Goal: Task Accomplishment & Management: Manage account settings

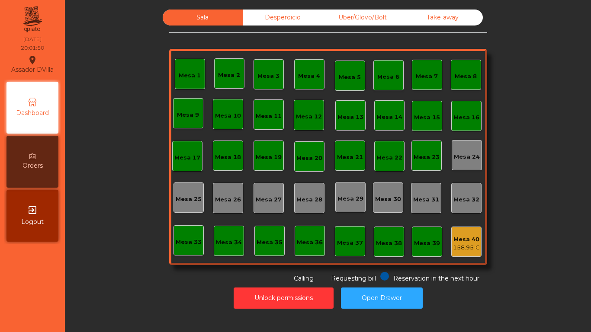
click at [312, 77] on div "Mesa 4" at bounding box center [309, 76] width 22 height 9
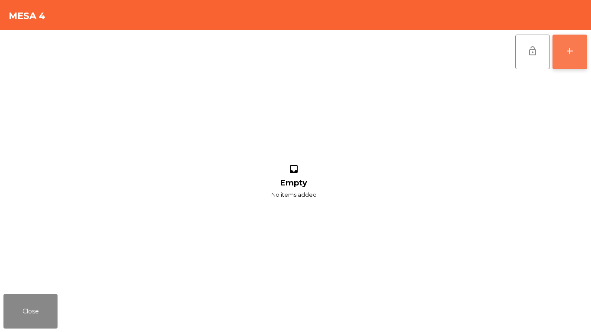
click at [565, 54] on div "add" at bounding box center [569, 51] width 10 height 10
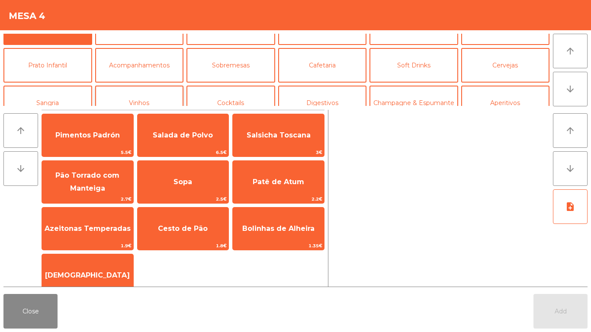
scroll to position [43, 0]
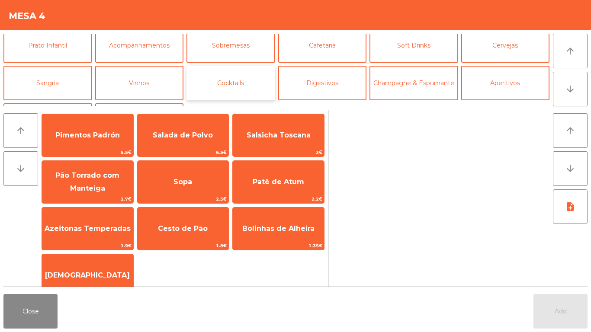
click at [243, 76] on button "Cocktails" at bounding box center [230, 83] width 89 height 35
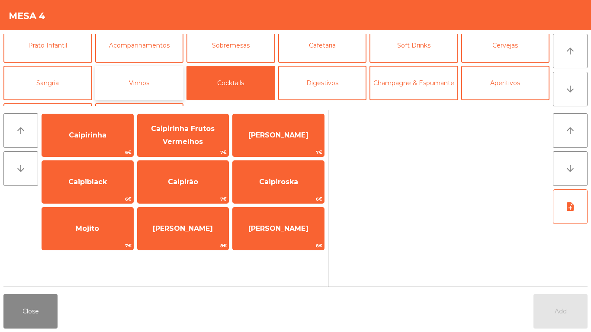
click at [167, 79] on button "Vinhos" at bounding box center [139, 83] width 89 height 35
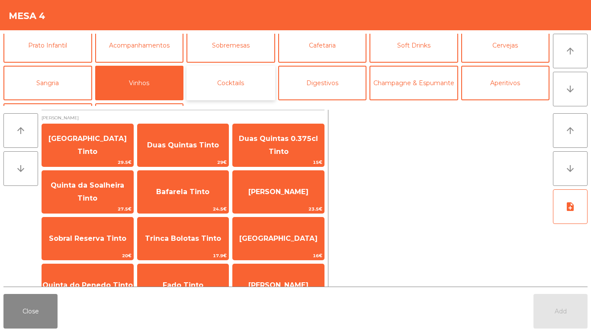
click at [233, 78] on button "Cocktails" at bounding box center [230, 83] width 89 height 35
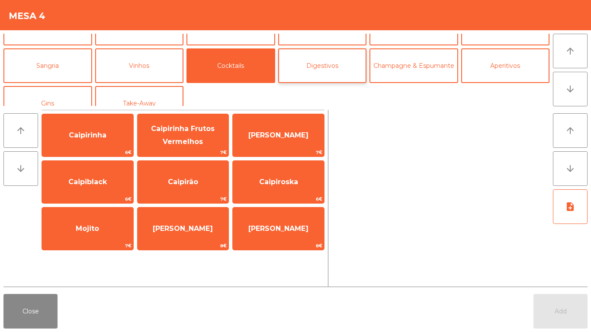
scroll to position [75, 0]
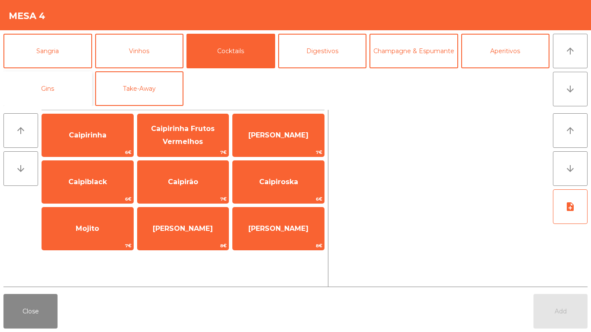
click at [57, 88] on button "Gins" at bounding box center [47, 88] width 89 height 35
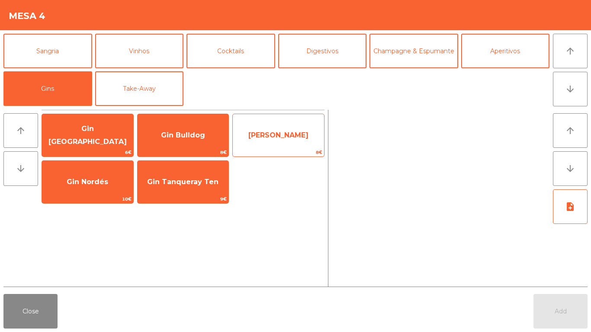
click at [290, 142] on span "[PERSON_NAME]" at bounding box center [278, 135] width 91 height 23
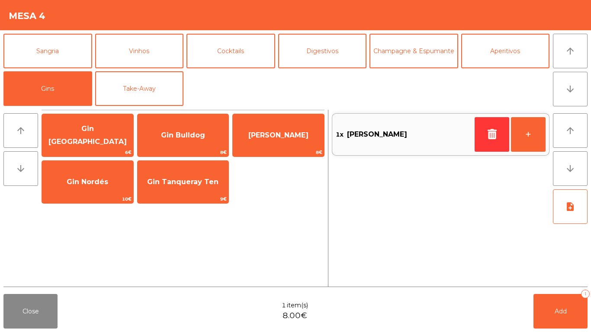
scroll to position [0, 0]
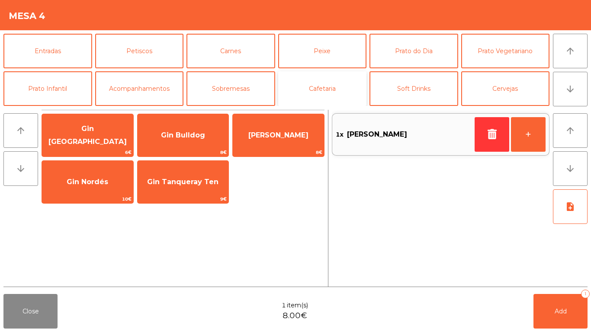
click at [317, 93] on button "Cafetaria" at bounding box center [322, 88] width 89 height 35
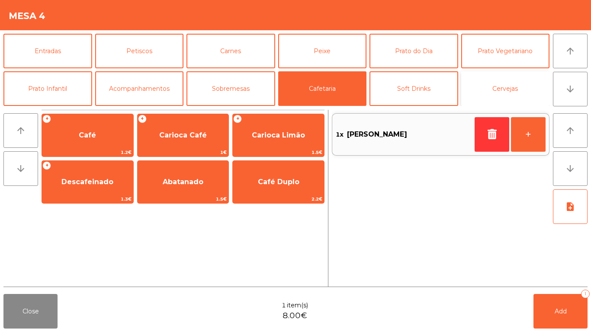
click at [478, 95] on button "Cervejas" at bounding box center [505, 88] width 89 height 35
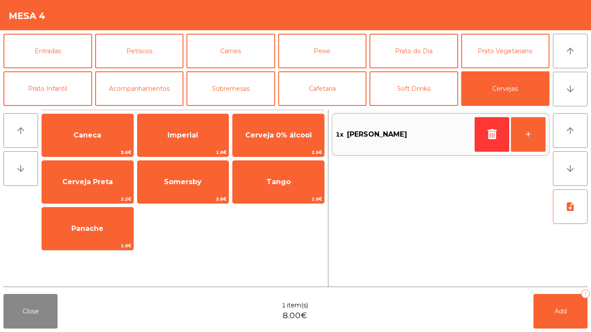
drag, startPoint x: 141, startPoint y: 136, endPoint x: 425, endPoint y: 253, distance: 307.8
click at [146, 136] on span "Imperial" at bounding box center [182, 135] width 91 height 23
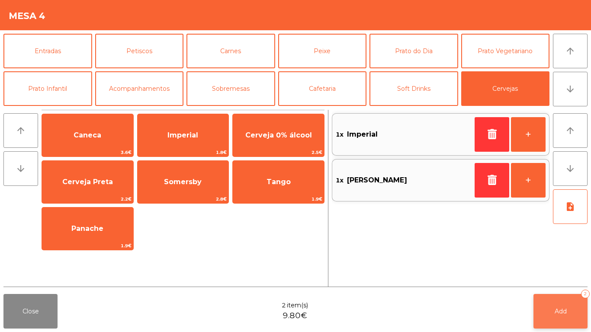
click at [550, 317] on button "Add 2" at bounding box center [560, 311] width 54 height 35
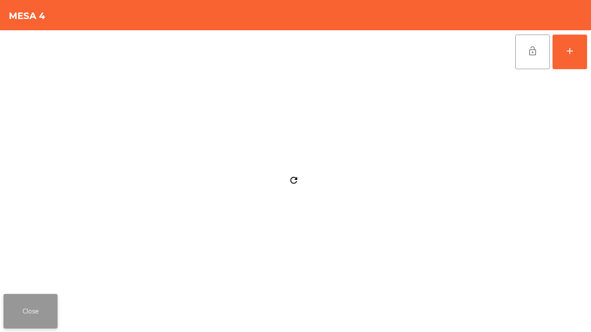
click at [41, 307] on button "Close" at bounding box center [30, 311] width 54 height 35
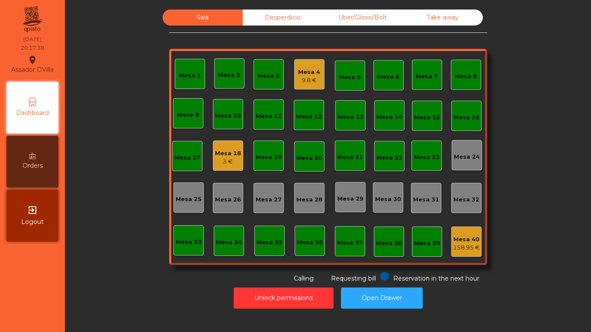
click at [223, 155] on div "Mesa 18" at bounding box center [228, 153] width 26 height 9
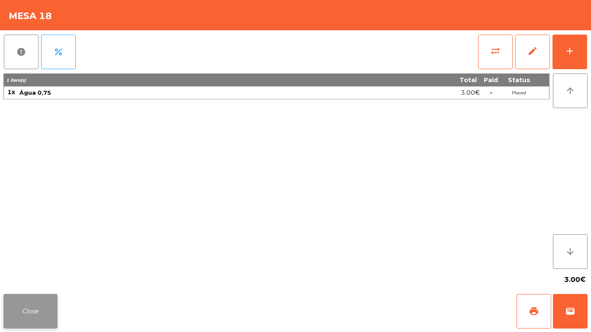
click at [39, 300] on button "Close" at bounding box center [30, 311] width 54 height 35
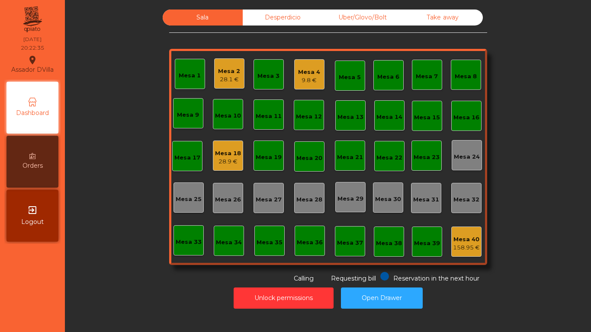
click at [226, 76] on div "28.1 €" at bounding box center [229, 79] width 22 height 9
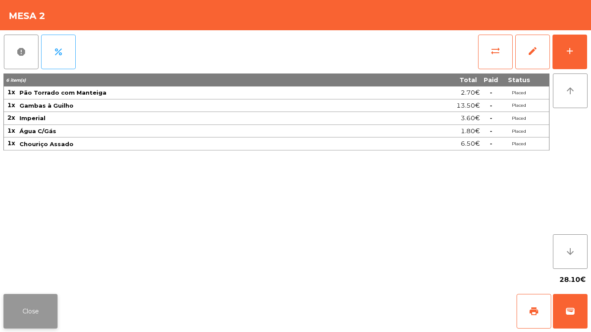
click at [42, 309] on button "Close" at bounding box center [30, 311] width 54 height 35
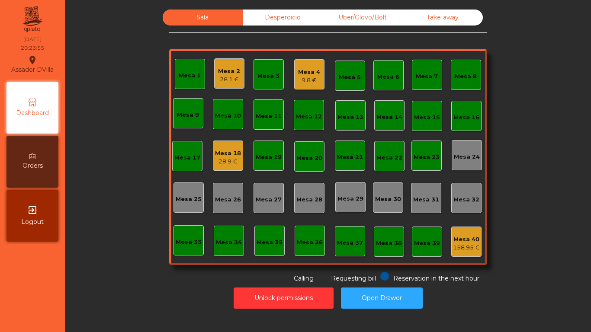
click at [213, 154] on div "Mesa 18 28.9 €" at bounding box center [228, 156] width 30 height 30
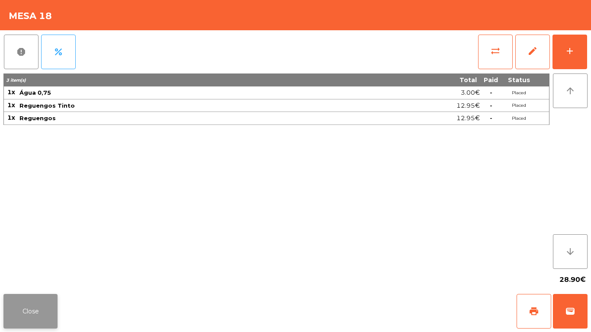
click at [29, 299] on button "Close" at bounding box center [30, 311] width 54 height 35
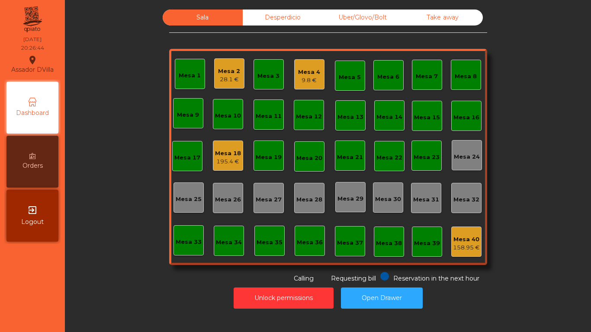
click at [224, 155] on div "Mesa 18" at bounding box center [228, 153] width 26 height 9
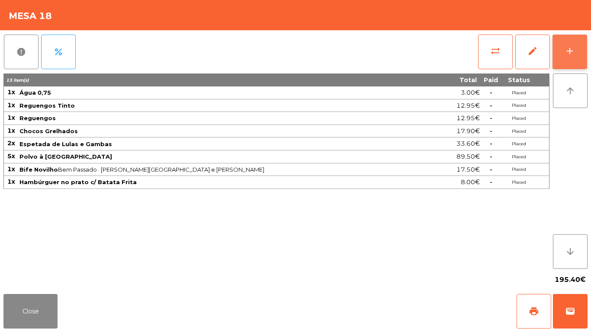
click at [574, 53] on div "add" at bounding box center [569, 51] width 10 height 10
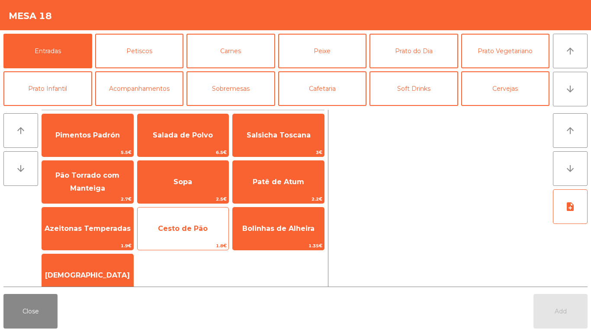
click at [205, 232] on span "Cesto de Pão" at bounding box center [183, 228] width 50 height 8
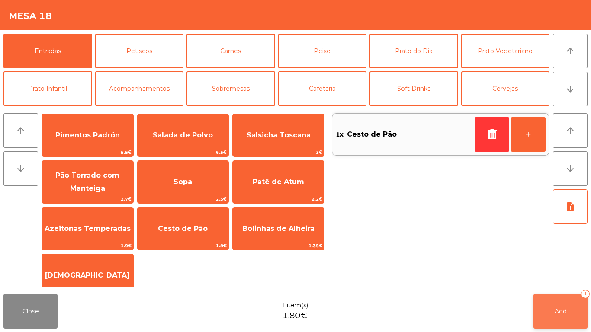
click at [562, 305] on button "Add 1" at bounding box center [560, 311] width 54 height 35
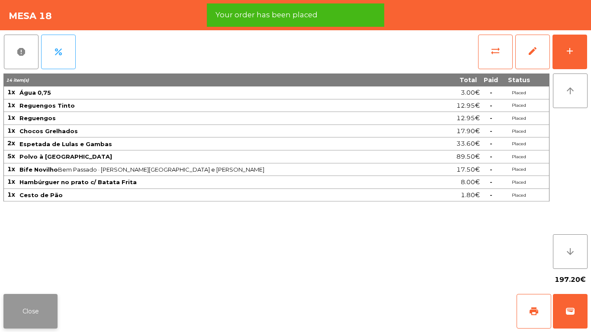
click at [38, 319] on button "Close" at bounding box center [30, 311] width 54 height 35
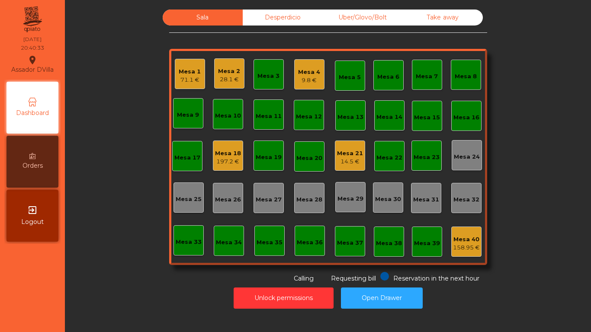
drag, startPoint x: 74, startPoint y: 329, endPoint x: 159, endPoint y: 45, distance: 295.4
click at [159, 45] on div "Sala Desperdicio Uber/Glovo/Bolt Take away Mesa 1 71.1 € Mesa 2 28.1 € Mesa 3 M…" at bounding box center [328, 147] width 502 height 274
drag, startPoint x: 362, startPoint y: 157, endPoint x: 337, endPoint y: 149, distance: 26.4
click at [359, 157] on div "Mesa 1 71.1 € Mesa 2 28.1 € Mesa 3 Mesa 4 9.8 € Mesa 5 Mesa 6 Mesa 7 Mesa 8 [GE…" at bounding box center [328, 157] width 318 height 216
click at [337, 149] on div "Mesa 21" at bounding box center [350, 153] width 26 height 9
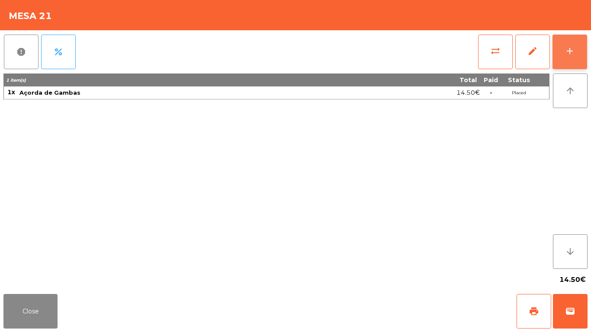
click at [559, 35] on button "add" at bounding box center [569, 52] width 35 height 35
click at [561, 38] on button "add" at bounding box center [569, 52] width 35 height 35
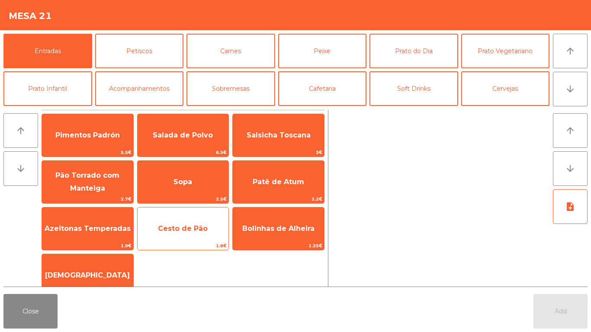
click at [176, 224] on span "Cesto de Pão" at bounding box center [183, 228] width 50 height 8
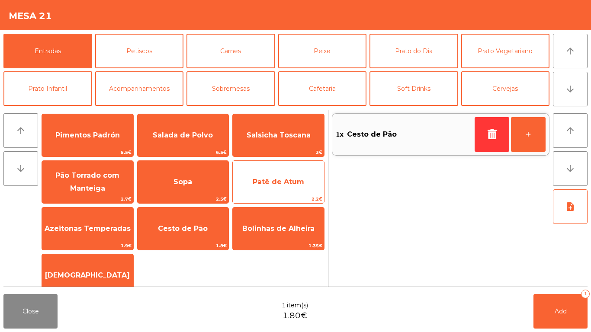
click at [281, 170] on span "Patê de Atum" at bounding box center [278, 181] width 91 height 23
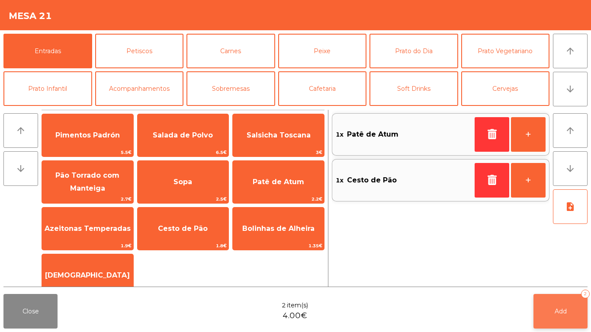
click at [565, 310] on span "Add" at bounding box center [560, 311] width 12 height 8
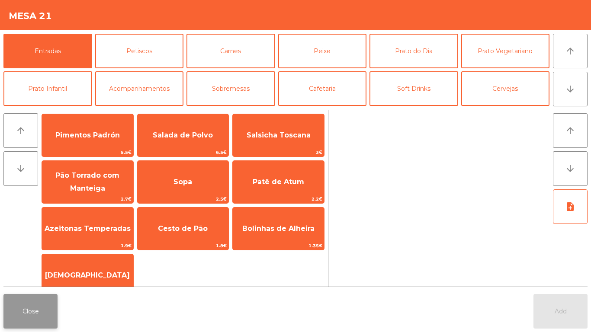
click at [48, 312] on button "Close" at bounding box center [30, 311] width 54 height 35
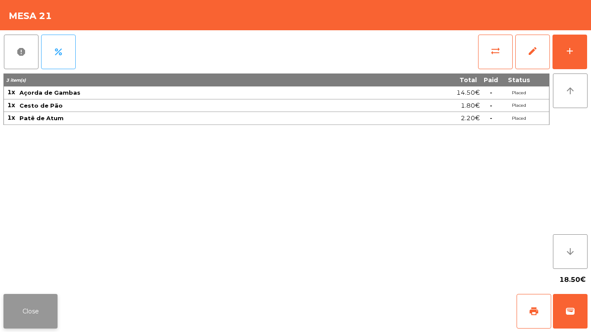
click at [48, 310] on button "Close" at bounding box center [30, 311] width 54 height 35
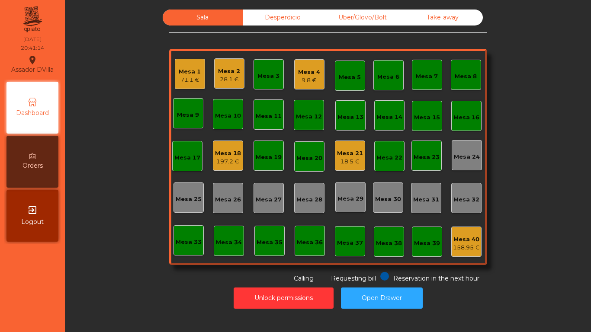
click at [228, 166] on div "Mesa 18 197.2 €" at bounding box center [228, 156] width 30 height 30
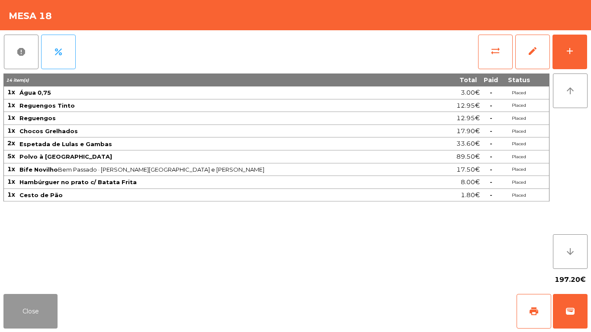
drag, startPoint x: 16, startPoint y: 323, endPoint x: 21, endPoint y: 315, distance: 9.9
click at [20, 316] on button "Close" at bounding box center [30, 311] width 54 height 35
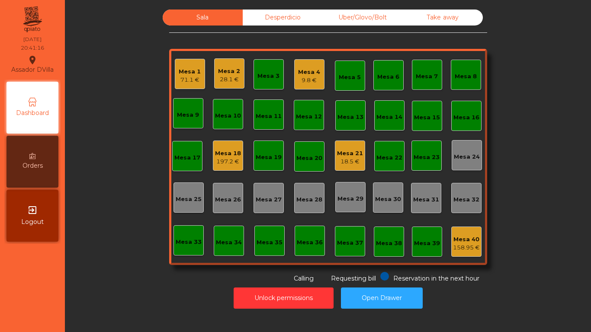
click at [263, 73] on div "Mesa 3" at bounding box center [268, 76] width 22 height 9
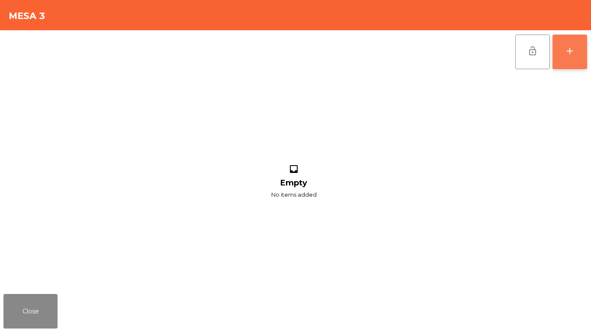
click at [577, 42] on button "add" at bounding box center [569, 52] width 35 height 35
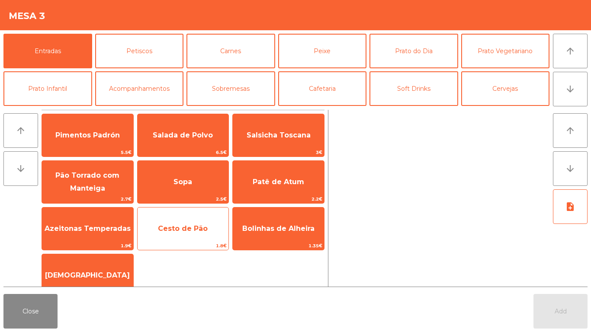
click at [185, 244] on span "1.8€" at bounding box center [182, 246] width 91 height 8
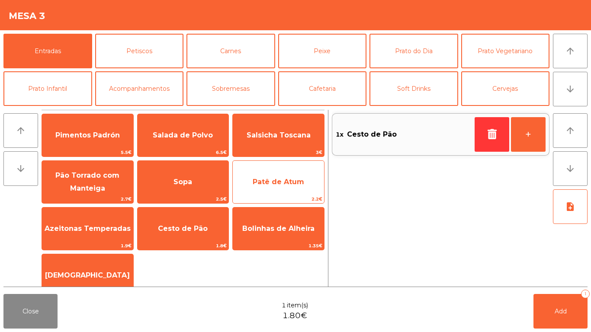
click at [275, 181] on span "Patê de Atum" at bounding box center [277, 182] width 51 height 8
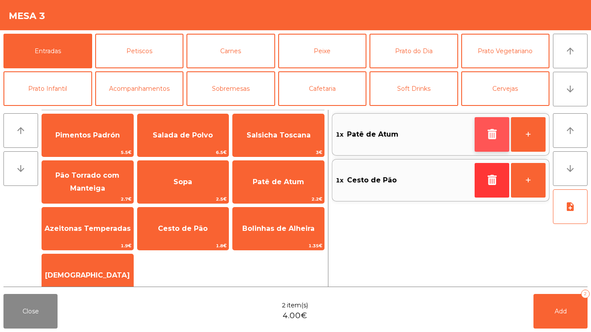
click at [500, 139] on button "button" at bounding box center [491, 134] width 35 height 35
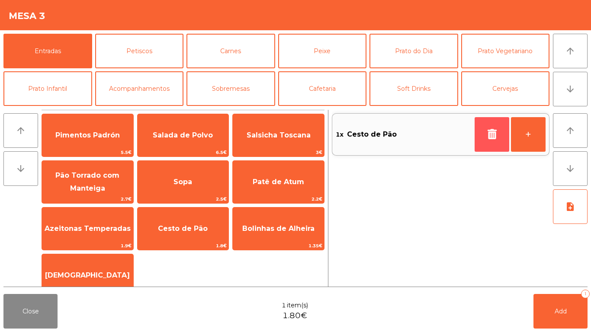
click at [498, 141] on button "button" at bounding box center [491, 134] width 35 height 35
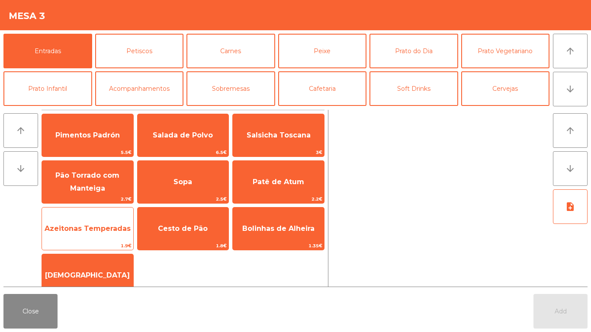
click at [129, 233] on span "Azeitonas Temperadas" at bounding box center [87, 228] width 91 height 23
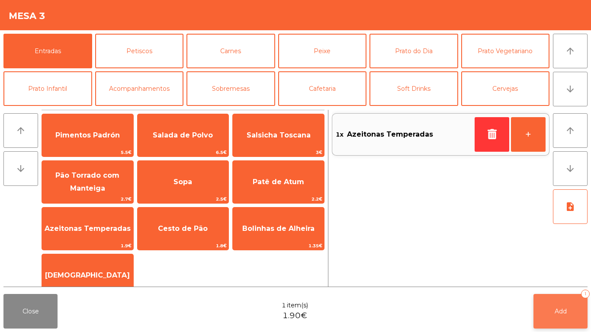
click at [575, 328] on button "Add 1" at bounding box center [560, 311] width 54 height 35
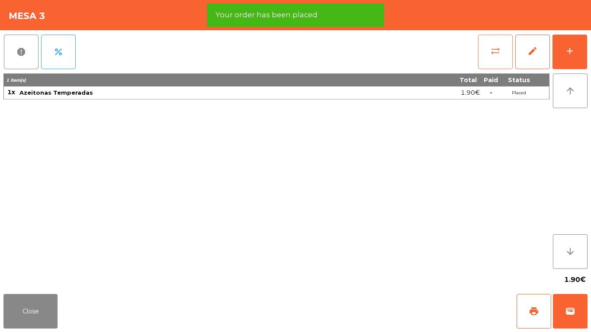
click at [495, 51] on span "sync_alt" at bounding box center [495, 51] width 10 height 10
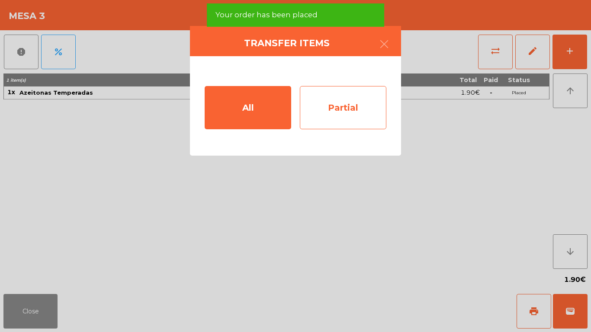
click at [346, 105] on div "Partial" at bounding box center [343, 107] width 86 height 43
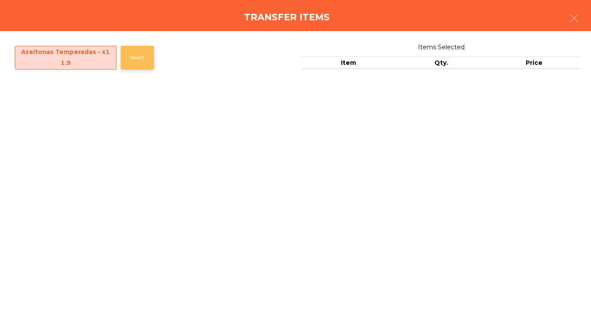
click at [126, 57] on button "Select" at bounding box center [137, 58] width 33 height 24
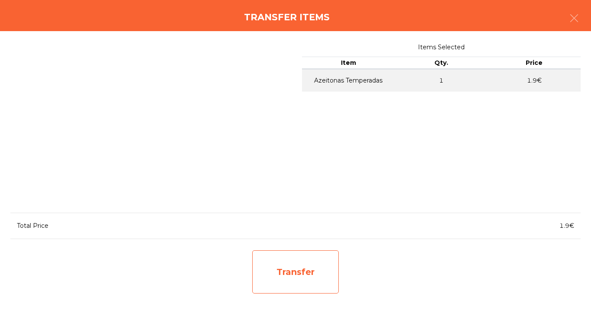
click at [297, 270] on div "Transfer" at bounding box center [295, 271] width 86 height 43
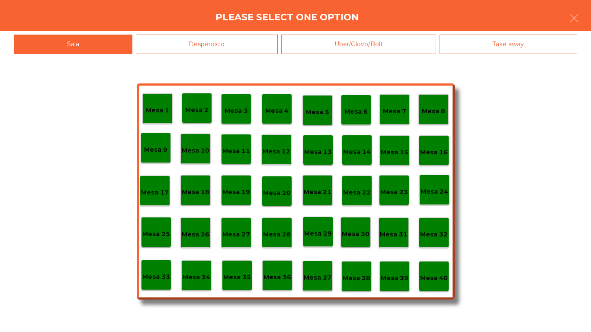
click at [317, 190] on p "Mesa 21" at bounding box center [317, 192] width 28 height 10
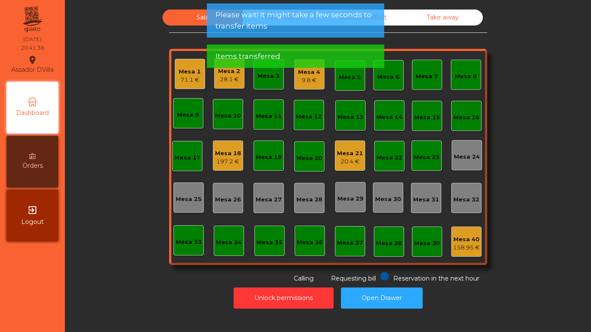
click at [349, 156] on div "Mesa 21" at bounding box center [350, 153] width 26 height 9
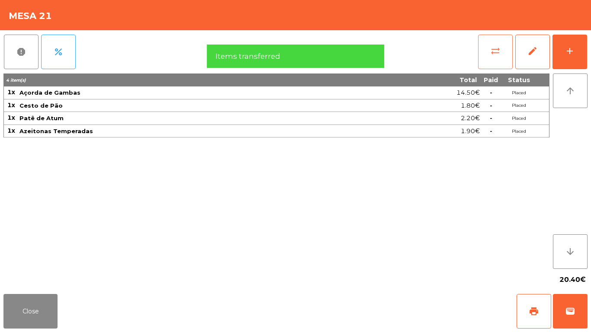
click at [485, 46] on button "sync_alt" at bounding box center [495, 52] width 35 height 35
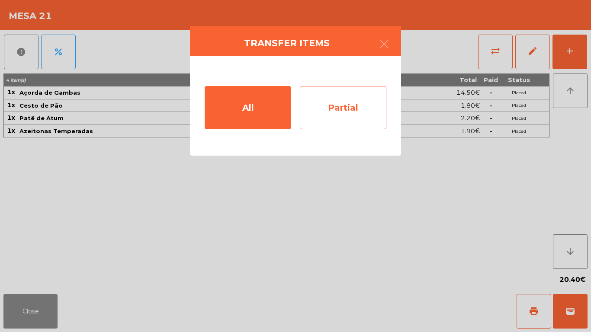
click at [360, 100] on div "Partial" at bounding box center [343, 107] width 86 height 43
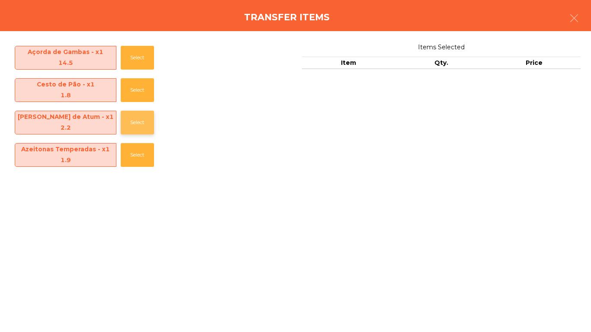
click at [138, 114] on button "Select" at bounding box center [137, 123] width 33 height 24
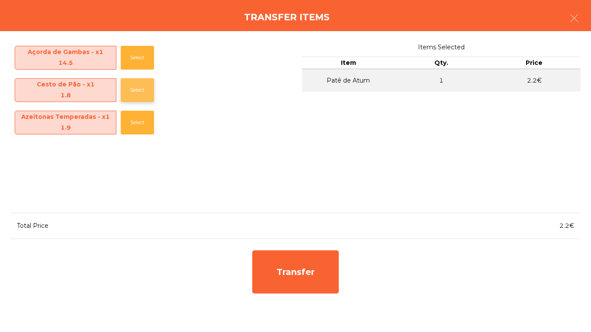
click at [140, 93] on button "Select" at bounding box center [137, 90] width 33 height 24
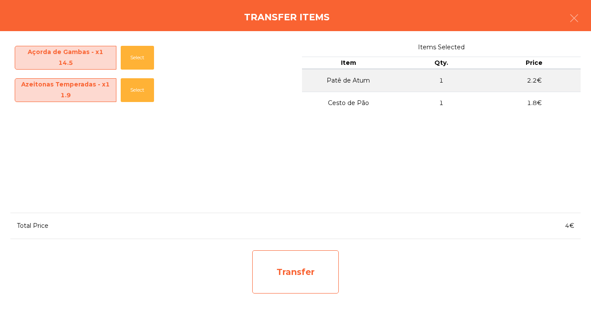
click at [301, 257] on div "Transfer" at bounding box center [295, 271] width 86 height 43
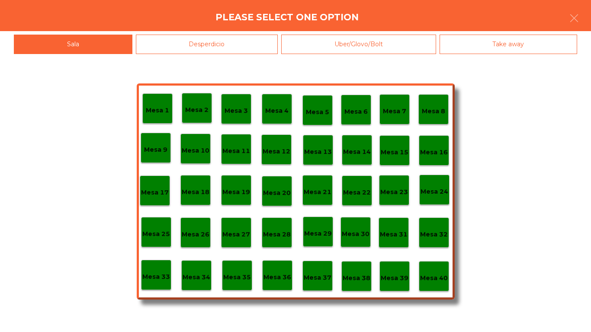
click at [235, 103] on div "Mesa 3" at bounding box center [235, 108] width 23 height 13
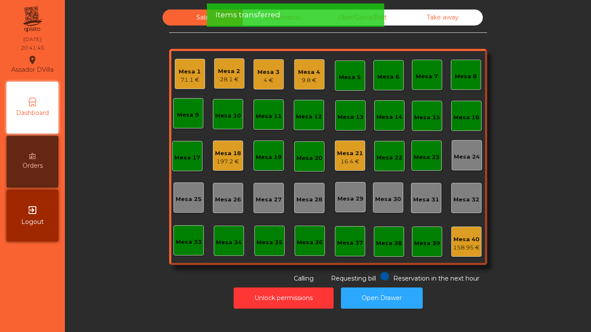
click at [275, 83] on div "4 €" at bounding box center [268, 80] width 22 height 9
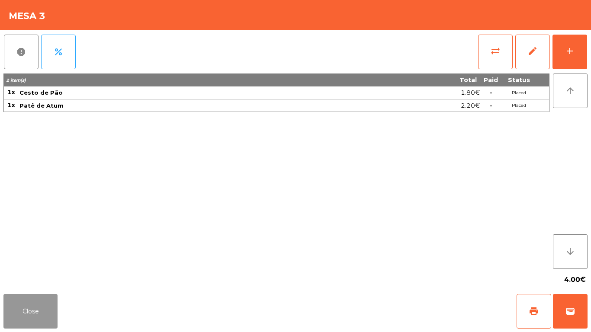
click at [50, 299] on button "Close" at bounding box center [30, 311] width 54 height 35
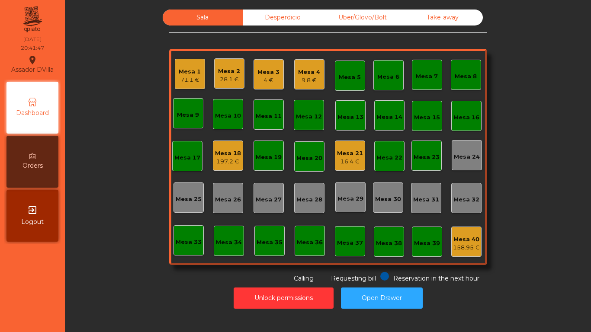
click at [360, 165] on div "Mesa 21 16.4 €" at bounding box center [350, 156] width 30 height 30
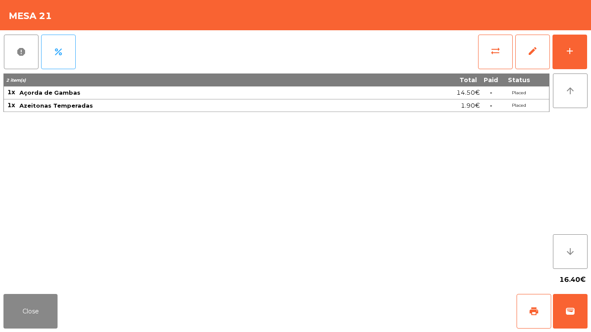
click at [52, 291] on div "Close print wallet" at bounding box center [295, 312] width 591 height 42
click at [56, 278] on div "16.40€" at bounding box center [295, 280] width 584 height 22
click at [46, 310] on button "Close" at bounding box center [30, 311] width 54 height 35
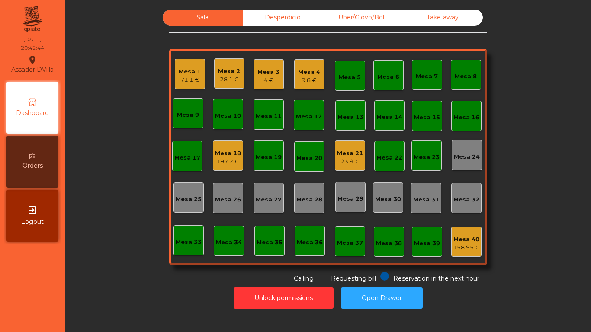
click at [306, 77] on div "9.8 €" at bounding box center [309, 80] width 22 height 9
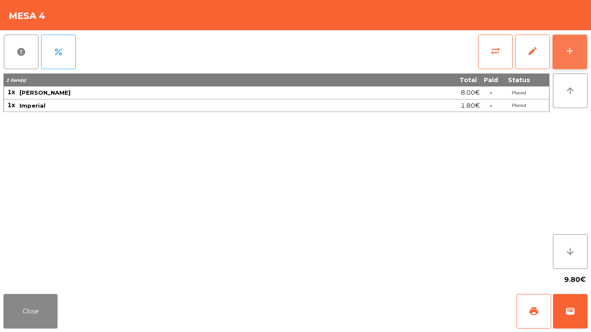
click at [581, 44] on button "add" at bounding box center [569, 52] width 35 height 35
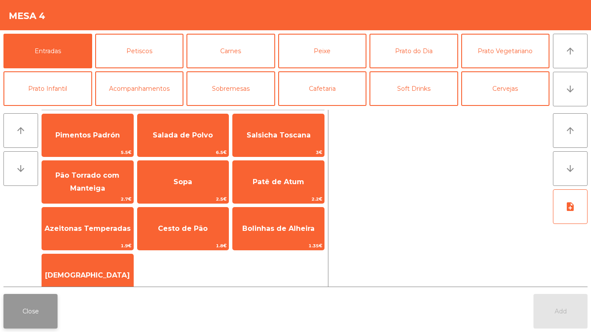
click at [40, 309] on button "Close" at bounding box center [30, 311] width 54 height 35
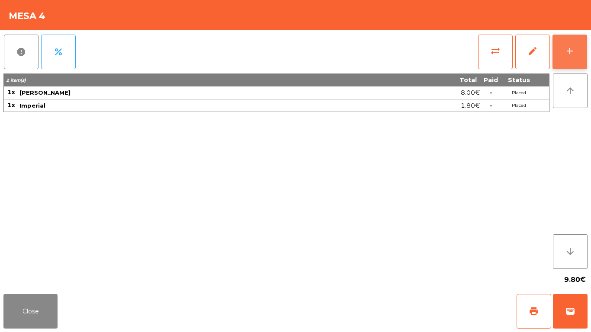
click at [585, 46] on button "add" at bounding box center [569, 52] width 35 height 35
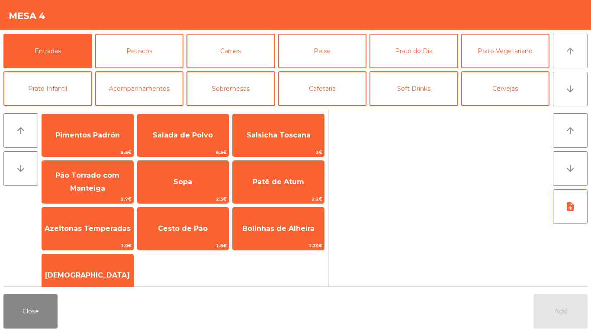
click at [585, 50] on button "arrow_upward" at bounding box center [569, 51] width 35 height 35
click at [512, 86] on button "Cervejas" at bounding box center [505, 88] width 89 height 35
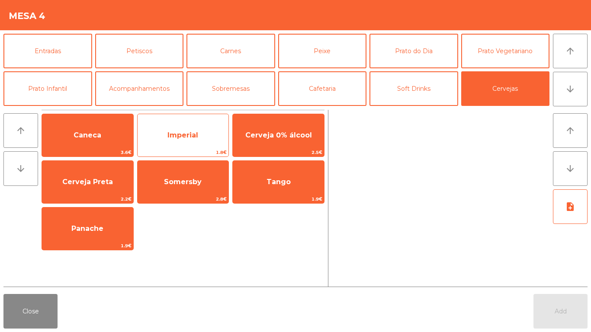
click at [190, 128] on span "Imperial" at bounding box center [182, 135] width 91 height 23
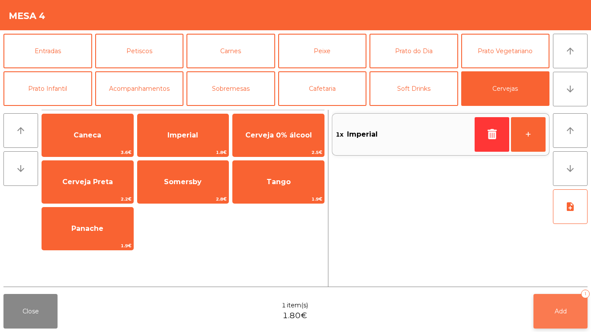
click at [565, 308] on span "Add" at bounding box center [560, 311] width 12 height 8
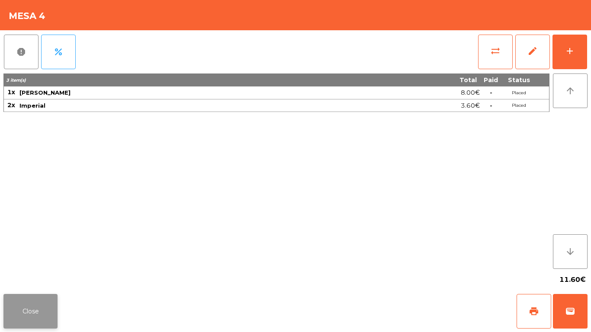
click at [20, 312] on button "Close" at bounding box center [30, 311] width 54 height 35
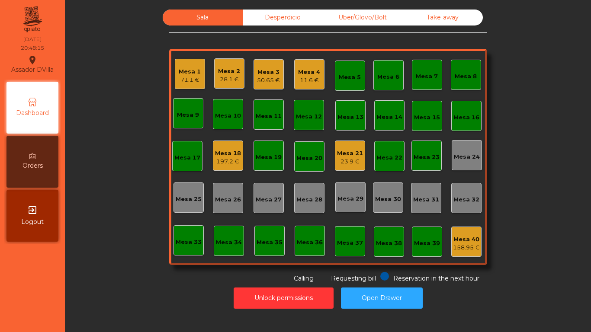
click at [270, 20] on div "Desperdicio" at bounding box center [283, 18] width 80 height 16
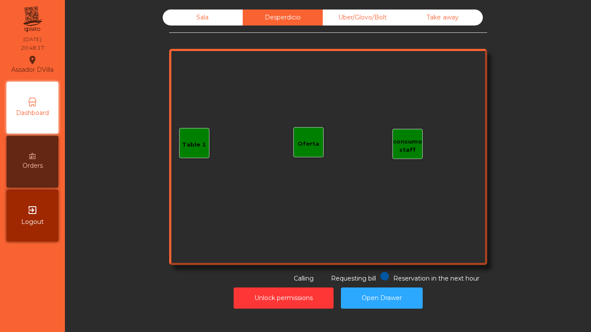
click at [396, 15] on div "Uber/Glovo/Bolt" at bounding box center [363, 18] width 80 height 16
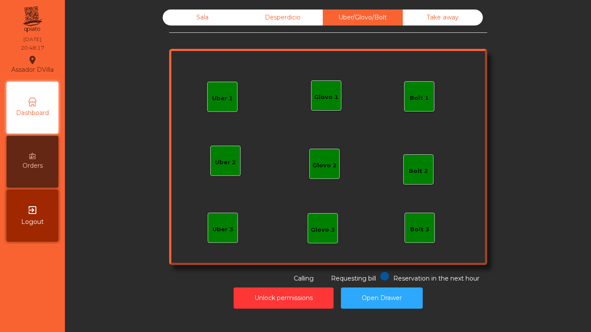
click at [414, 17] on div "Take away" at bounding box center [442, 18] width 80 height 16
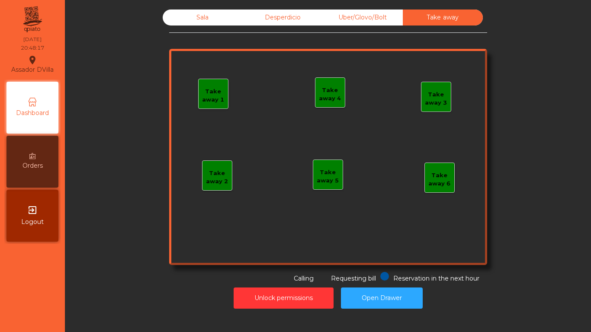
click at [178, 18] on div "Sala" at bounding box center [203, 18] width 80 height 16
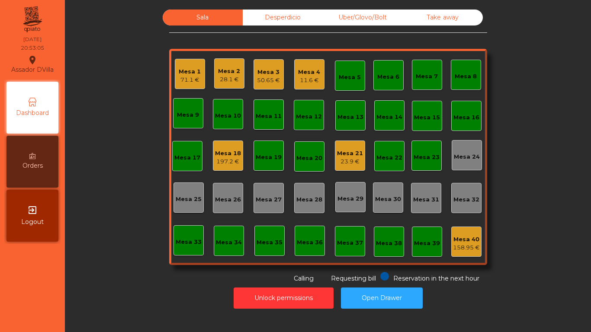
click at [257, 66] on div "Mesa 3 50.65 €" at bounding box center [268, 74] width 23 height 20
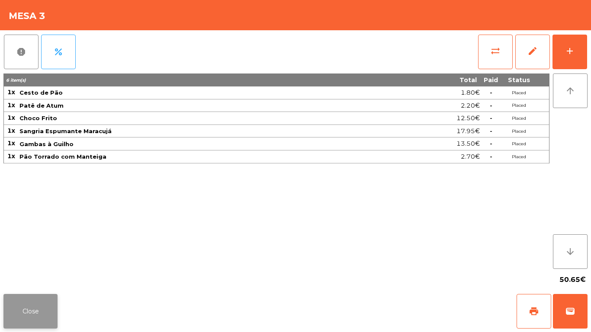
click at [20, 306] on button "Close" at bounding box center [30, 311] width 54 height 35
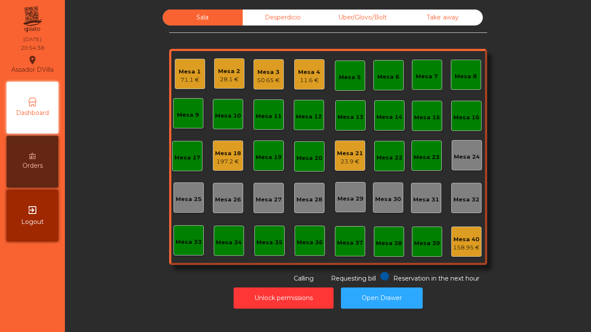
click at [220, 159] on div "197.2 €" at bounding box center [228, 161] width 26 height 9
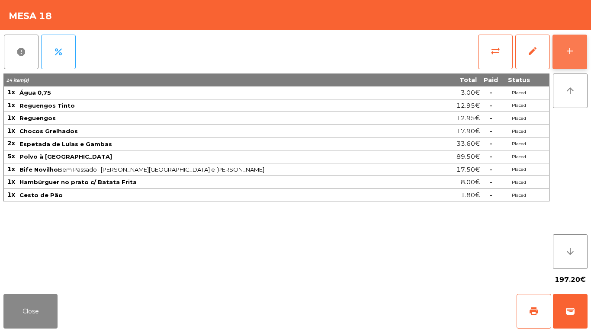
click at [586, 47] on button "add" at bounding box center [569, 52] width 35 height 35
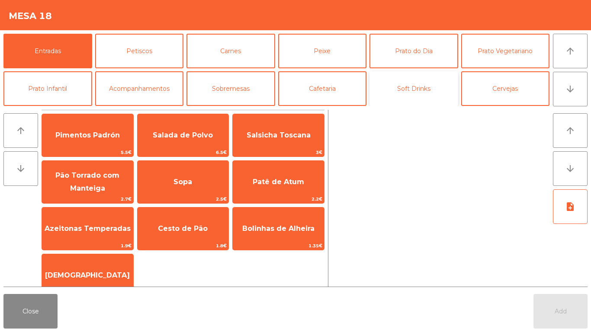
click at [416, 85] on button "Soft Drinks" at bounding box center [413, 88] width 89 height 35
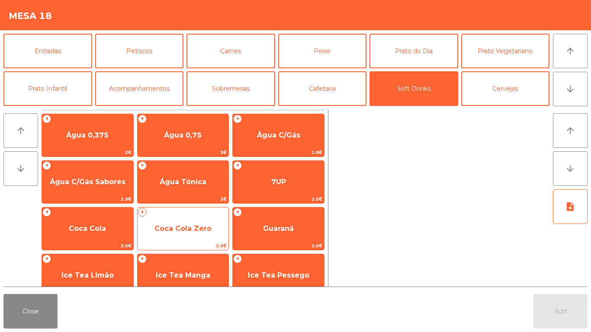
click at [187, 221] on span "Coca Cola Zero" at bounding box center [182, 228] width 91 height 23
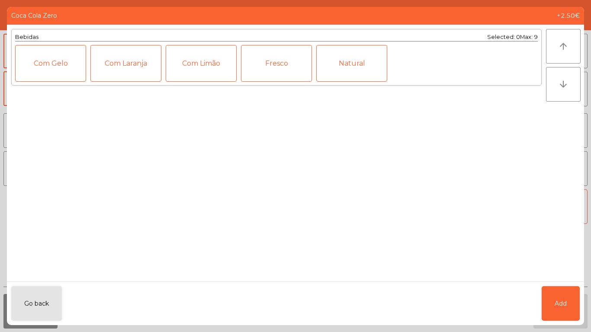
click at [45, 57] on div "Com Gelo" at bounding box center [50, 63] width 71 height 37
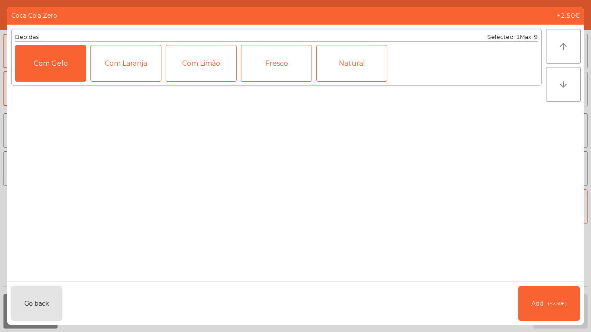
click at [201, 63] on div "Com Limão" at bounding box center [201, 63] width 71 height 37
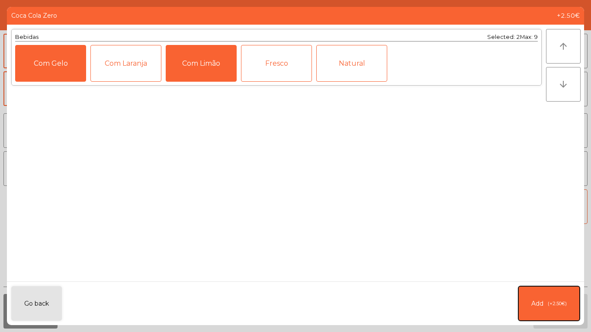
click at [552, 298] on button "Add (+2.50€)" at bounding box center [548, 303] width 61 height 35
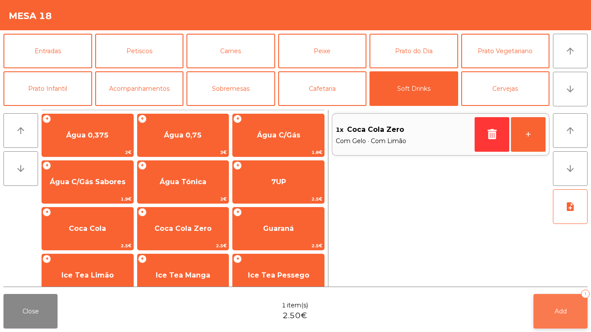
click at [546, 315] on button "Add 1" at bounding box center [560, 311] width 54 height 35
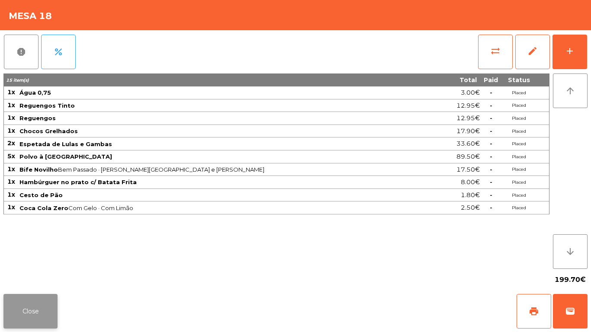
click at [24, 309] on button "Close" at bounding box center [30, 311] width 54 height 35
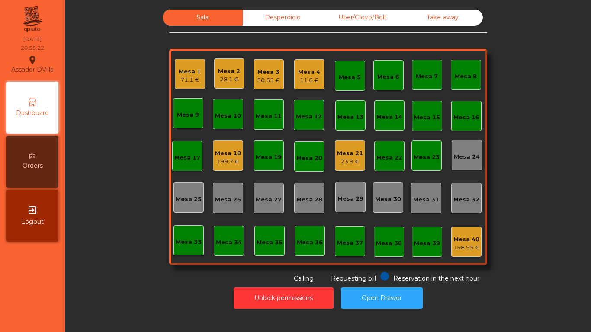
click at [217, 154] on div "Mesa 18" at bounding box center [228, 153] width 26 height 9
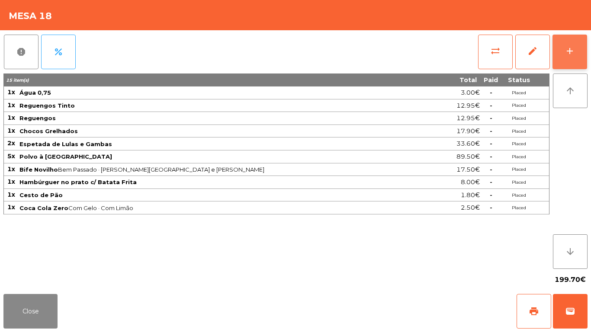
click at [577, 47] on button "add" at bounding box center [569, 52] width 35 height 35
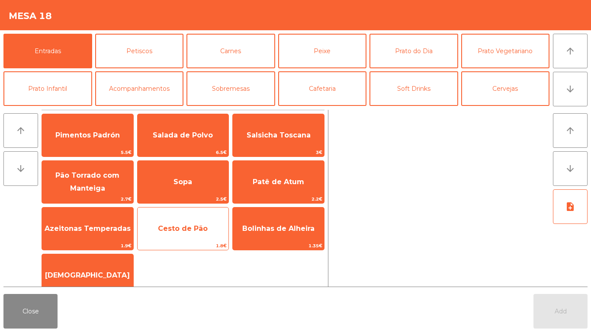
click at [168, 228] on span "Cesto de Pão" at bounding box center [183, 228] width 50 height 8
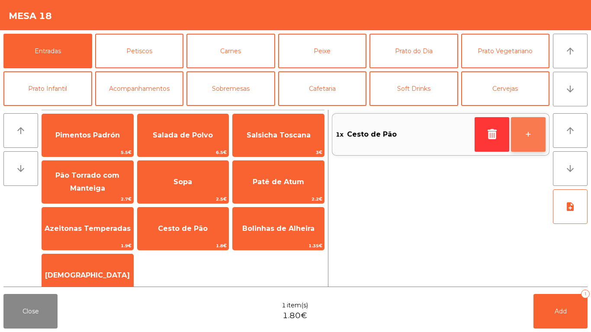
click at [535, 129] on button "+" at bounding box center [528, 134] width 35 height 35
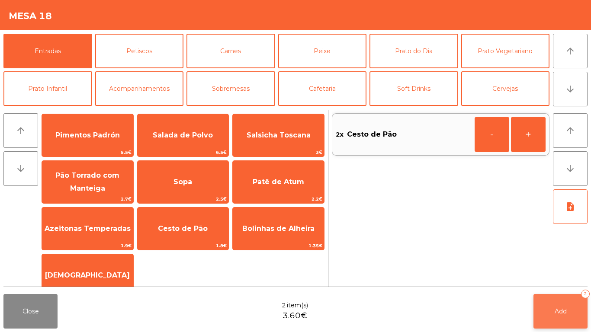
click at [566, 306] on button "Add 2" at bounding box center [560, 311] width 54 height 35
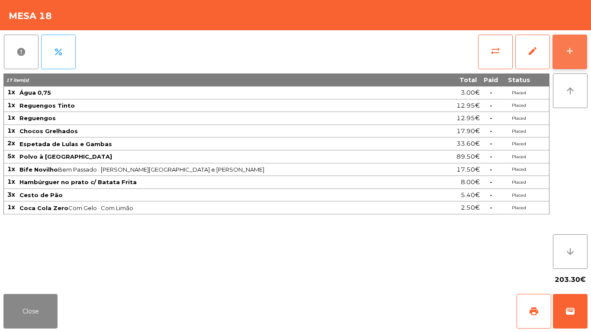
click at [584, 49] on button "add" at bounding box center [569, 52] width 35 height 35
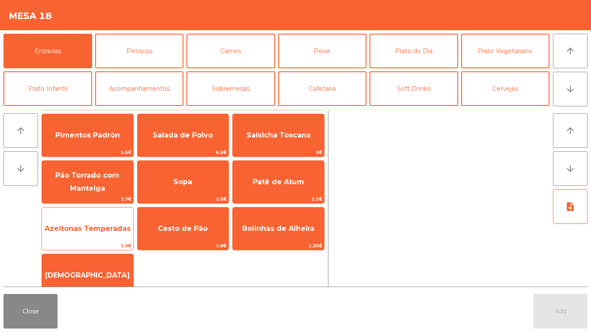
click at [100, 232] on span "Azeitonas Temperadas" at bounding box center [88, 228] width 86 height 8
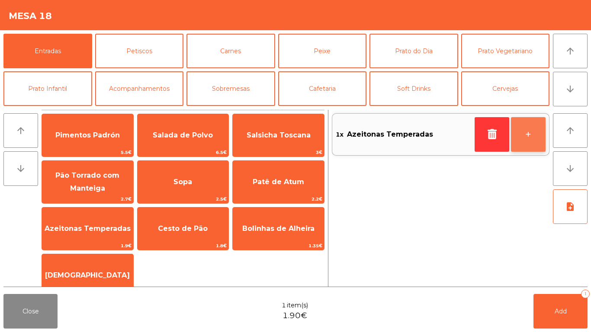
click at [533, 129] on button "+" at bounding box center [528, 134] width 35 height 35
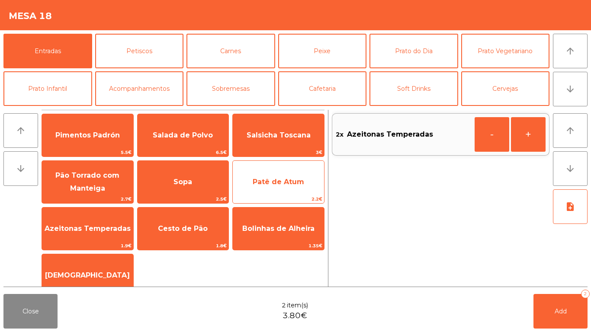
click at [281, 177] on span "Patê de Atum" at bounding box center [278, 181] width 91 height 23
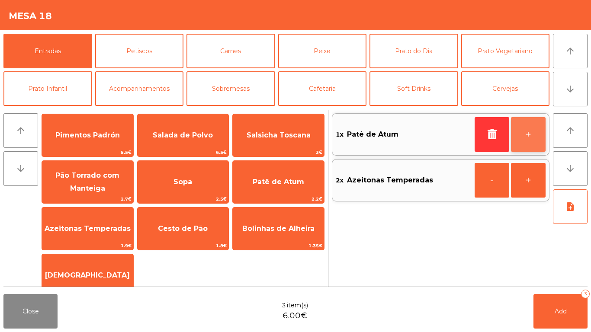
click at [537, 133] on button "+" at bounding box center [528, 134] width 35 height 35
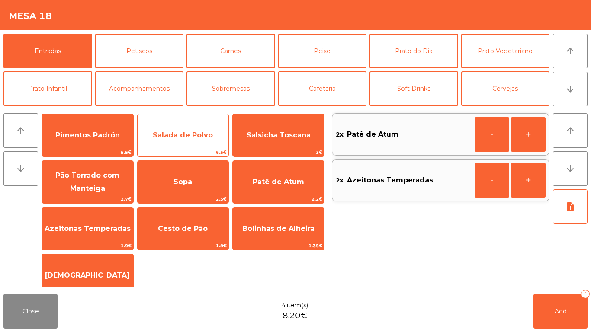
click at [185, 134] on span "Salada de Polvo" at bounding box center [183, 135] width 60 height 8
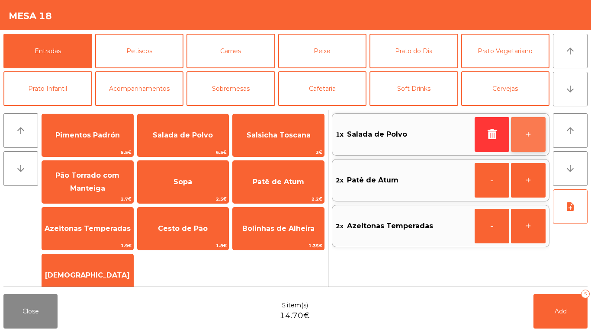
click at [529, 126] on button "+" at bounding box center [528, 134] width 35 height 35
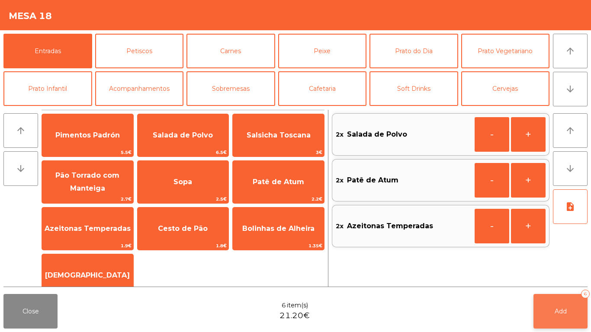
click at [561, 313] on span "Add" at bounding box center [560, 311] width 12 height 8
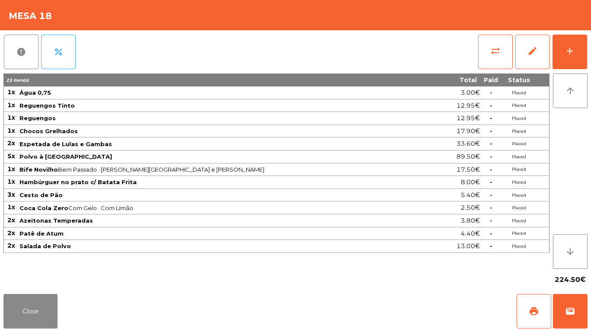
click at [588, 48] on div "report percent sync_alt edit add 23 item(s) Total Paid Status 1x Água 0,75 3.00…" at bounding box center [295, 160] width 591 height 260
click at [590, 38] on div "report percent sync_alt edit add 23 item(s) Total Paid Status 1x Água 0,75 3.00…" at bounding box center [295, 160] width 591 height 260
click at [575, 55] on button "add" at bounding box center [569, 52] width 35 height 35
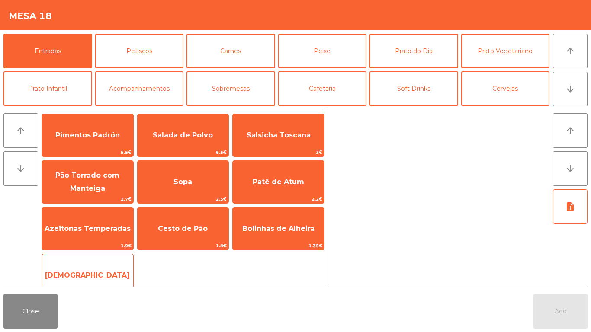
click at [102, 265] on span "[DEMOGRAPHIC_DATA]" at bounding box center [87, 275] width 91 height 23
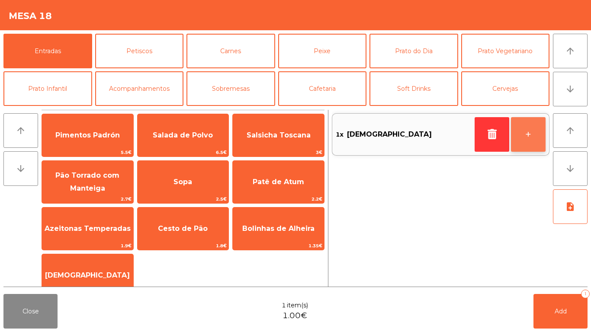
click at [540, 123] on button "+" at bounding box center [528, 134] width 35 height 35
click at [533, 123] on button "+" at bounding box center [528, 134] width 35 height 35
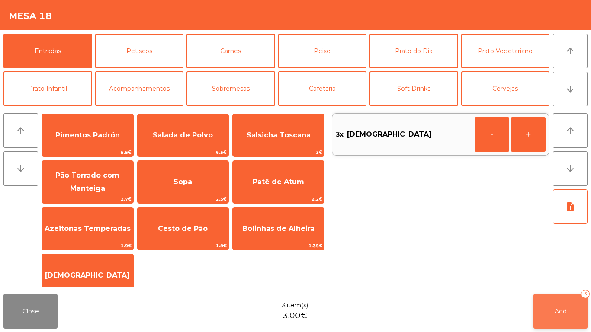
click at [549, 311] on button "Add 3" at bounding box center [560, 311] width 54 height 35
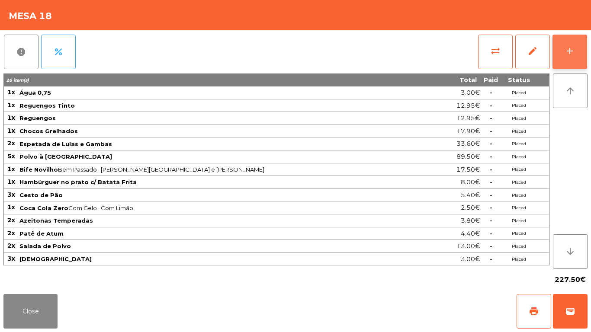
click at [581, 53] on button "add" at bounding box center [569, 52] width 35 height 35
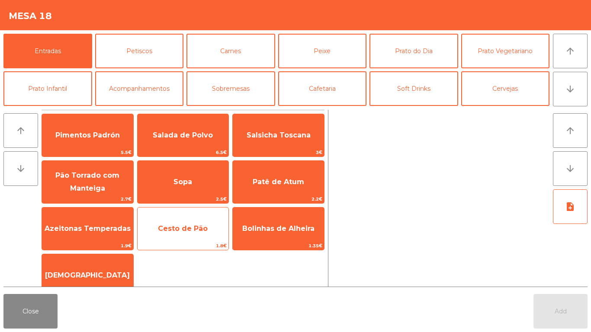
click at [185, 230] on span "Cesto de Pão" at bounding box center [183, 228] width 50 height 8
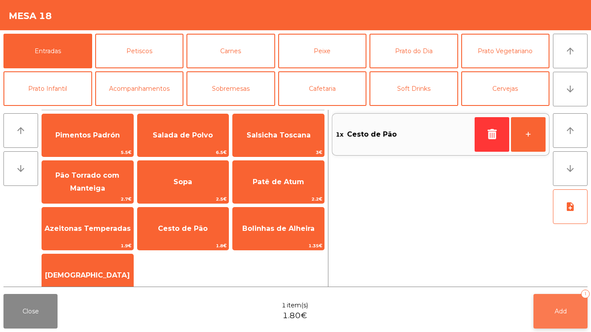
click at [557, 308] on span "Add" at bounding box center [560, 311] width 12 height 8
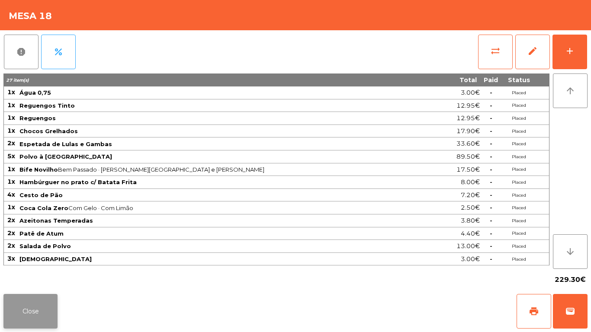
click at [34, 297] on button "Close" at bounding box center [30, 311] width 54 height 35
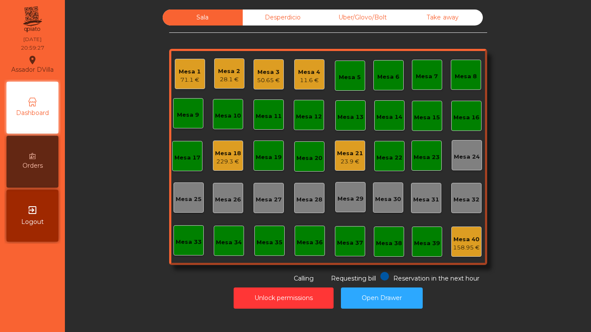
click at [221, 161] on div "229.3 €" at bounding box center [228, 161] width 26 height 9
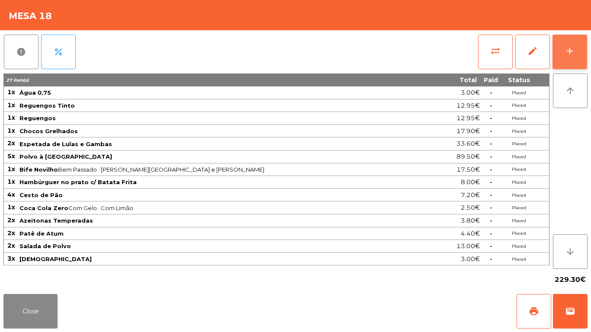
click at [575, 47] on button "add" at bounding box center [569, 52] width 35 height 35
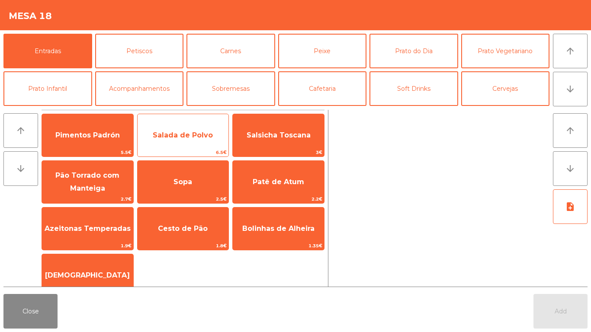
click at [171, 135] on span "Salada de Polvo" at bounding box center [183, 135] width 60 height 8
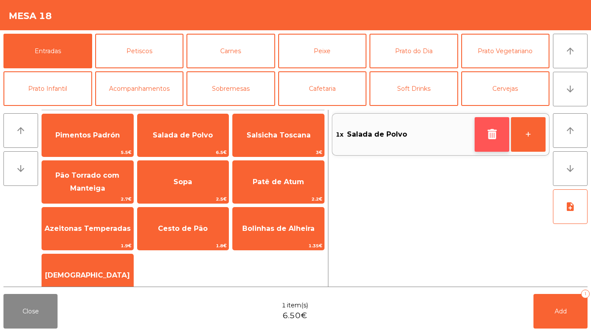
click at [496, 133] on icon "button" at bounding box center [491, 134] width 13 height 10
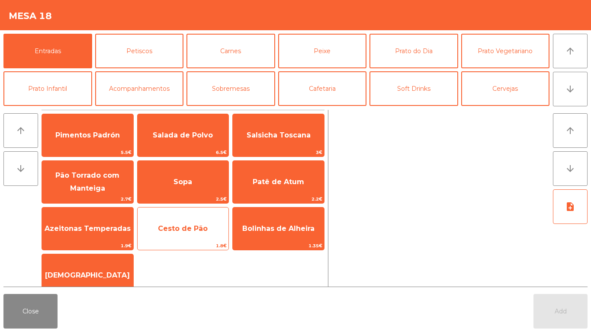
click at [179, 225] on span "Cesto de Pão" at bounding box center [183, 228] width 50 height 8
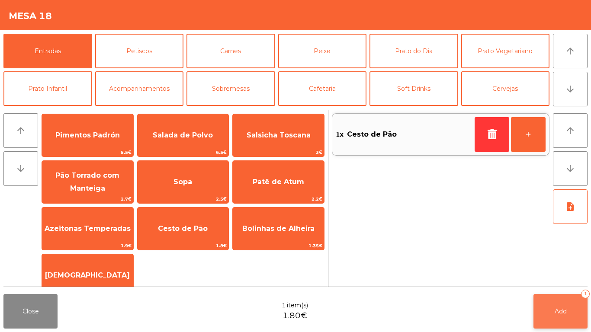
click at [559, 300] on button "Add 1" at bounding box center [560, 311] width 54 height 35
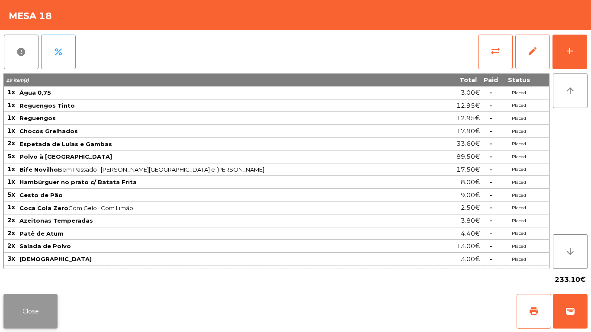
click at [45, 301] on button "Close" at bounding box center [30, 311] width 54 height 35
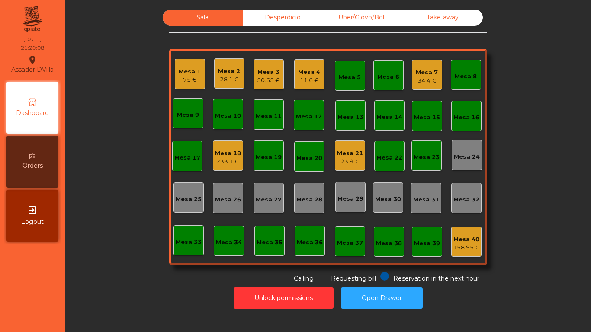
click at [429, 77] on div "34.4 €" at bounding box center [426, 81] width 22 height 9
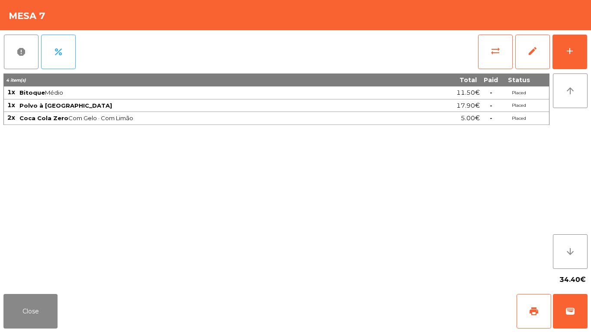
click at [588, 48] on div "report percent sync_alt edit add 4 item(s) Total Paid Status 1x Bitoque Médio 1…" at bounding box center [295, 160] width 591 height 260
click at [579, 51] on button "add" at bounding box center [569, 52] width 35 height 35
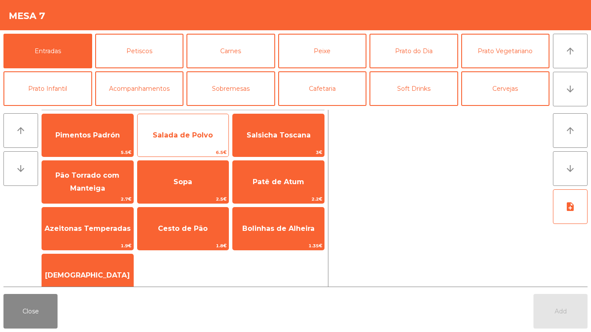
click at [196, 139] on span "Salada de Polvo" at bounding box center [183, 135] width 60 height 8
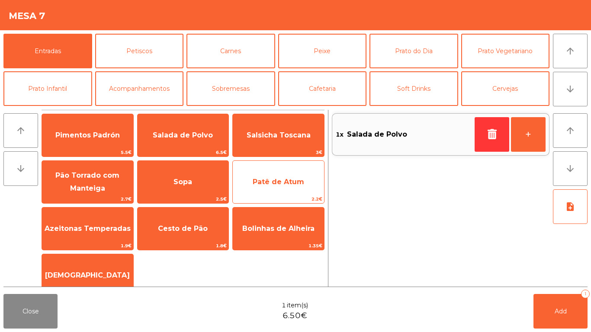
click at [290, 181] on span "Patê de Atum" at bounding box center [277, 182] width 51 height 8
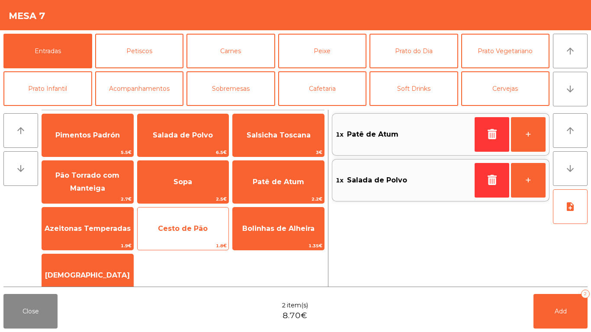
click at [169, 226] on span "Cesto de Pão" at bounding box center [183, 228] width 50 height 8
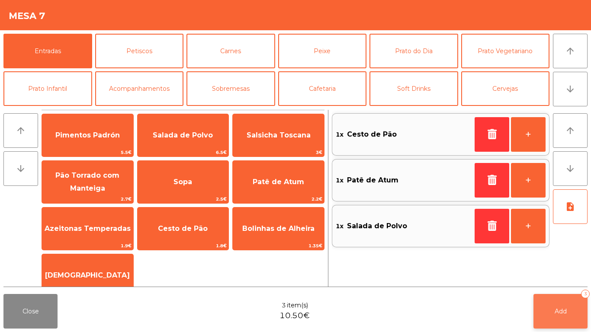
click at [552, 309] on button "Add 3" at bounding box center [560, 311] width 54 height 35
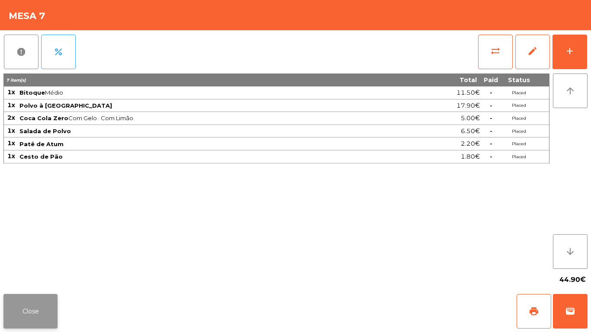
click at [20, 297] on button "Close" at bounding box center [30, 311] width 54 height 35
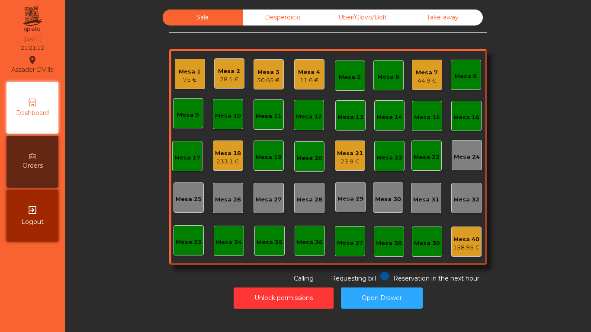
click at [345, 158] on div "23.9 €" at bounding box center [350, 161] width 26 height 9
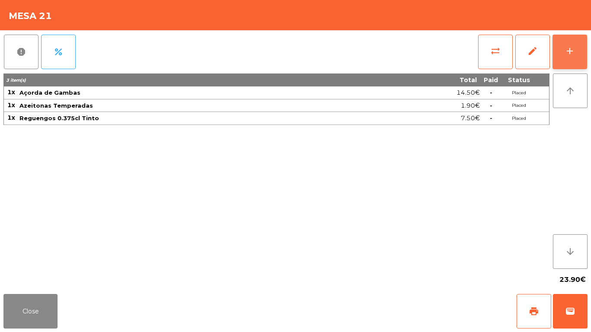
click at [573, 56] on button "add" at bounding box center [569, 52] width 35 height 35
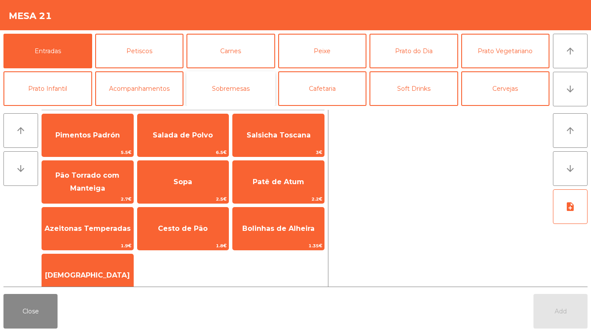
click at [233, 89] on button "Sobremesas" at bounding box center [230, 88] width 89 height 35
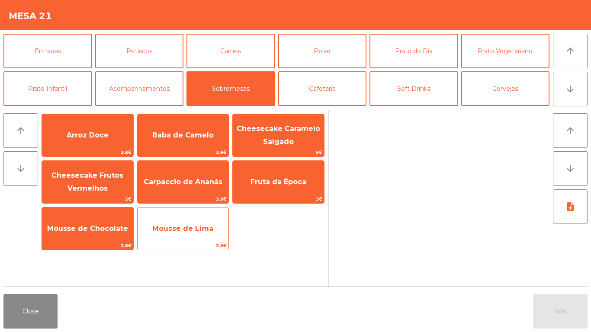
click at [187, 226] on span "Mousse de Lima" at bounding box center [182, 228] width 61 height 8
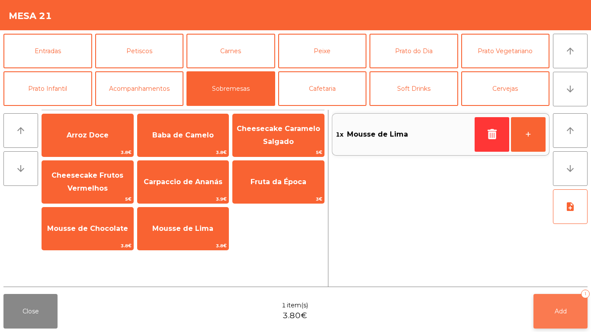
click at [570, 312] on button "Add 1" at bounding box center [560, 311] width 54 height 35
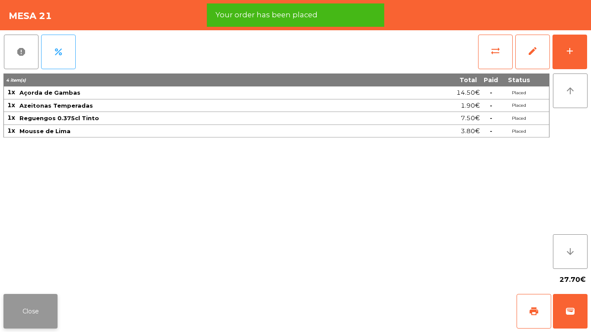
click at [30, 300] on button "Close" at bounding box center [30, 311] width 54 height 35
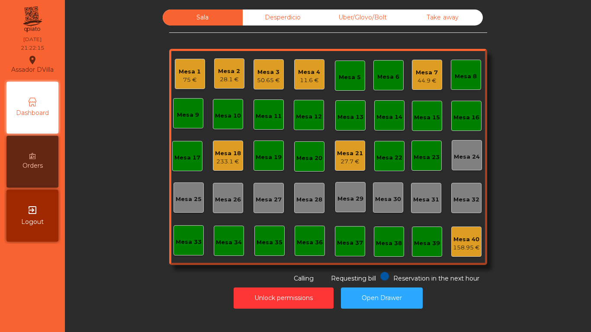
click at [431, 66] on div "Mesa 7 44.9 €" at bounding box center [426, 75] width 22 height 20
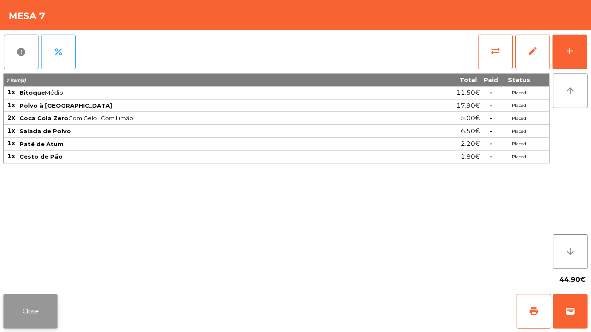
click at [18, 319] on button "Close" at bounding box center [30, 311] width 54 height 35
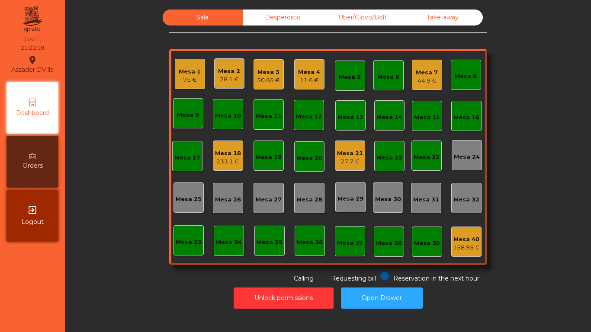
click at [419, 72] on div "Mesa 7" at bounding box center [426, 72] width 22 height 9
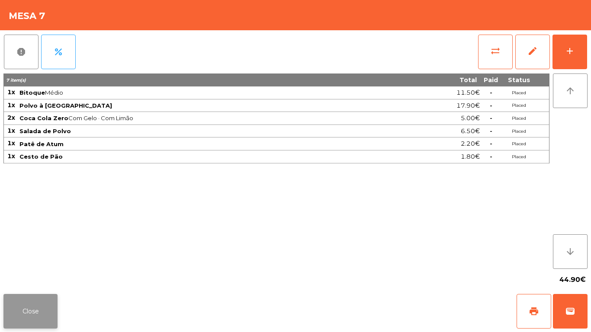
click at [29, 322] on button "Close" at bounding box center [30, 311] width 54 height 35
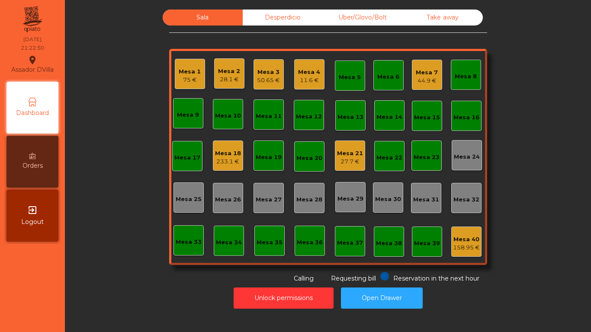
click at [353, 146] on div "Mesa 21 27.7 €" at bounding box center [350, 156] width 26 height 20
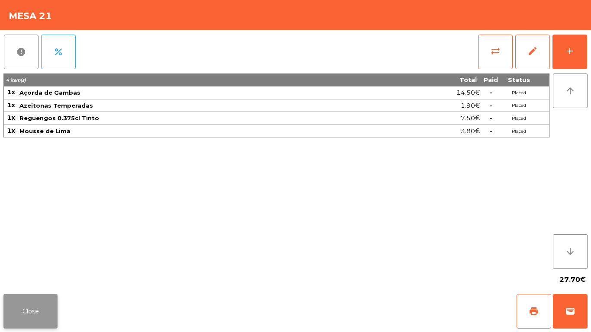
click at [40, 304] on button "Close" at bounding box center [30, 311] width 54 height 35
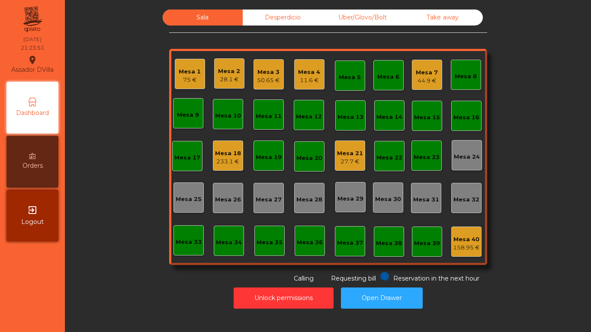
click at [230, 156] on div "Mesa 18" at bounding box center [228, 153] width 26 height 9
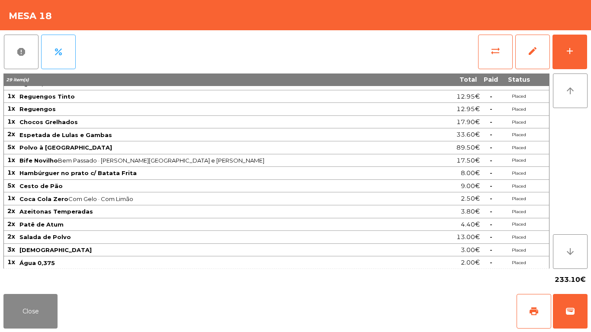
scroll to position [10, 0]
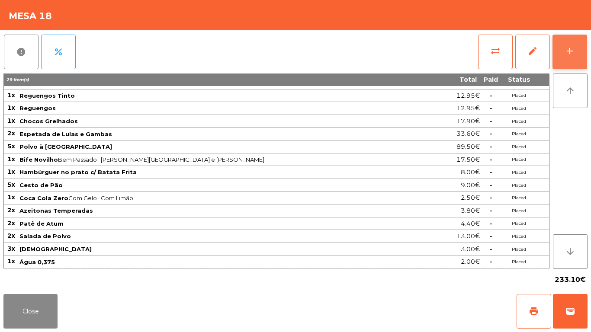
click at [582, 51] on button "add" at bounding box center [569, 52] width 35 height 35
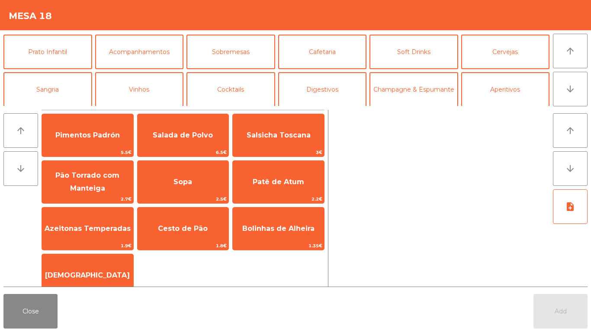
scroll to position [44, 0]
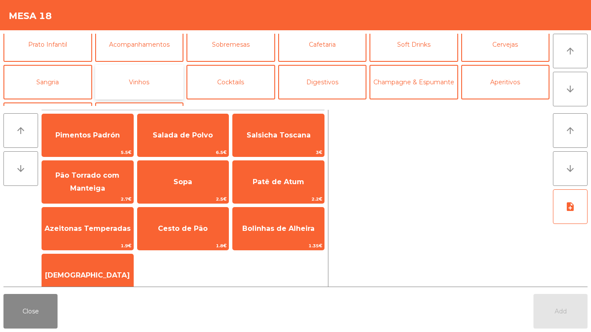
click at [152, 85] on button "Vinhos" at bounding box center [139, 82] width 89 height 35
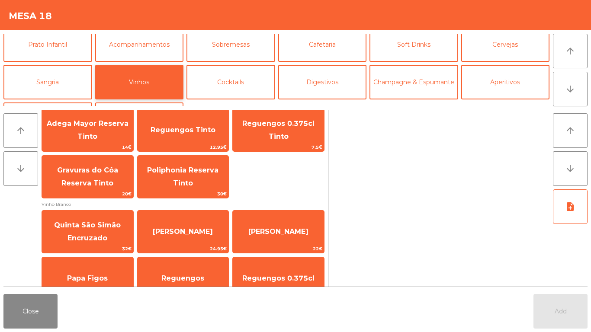
scroll to position [266, 0]
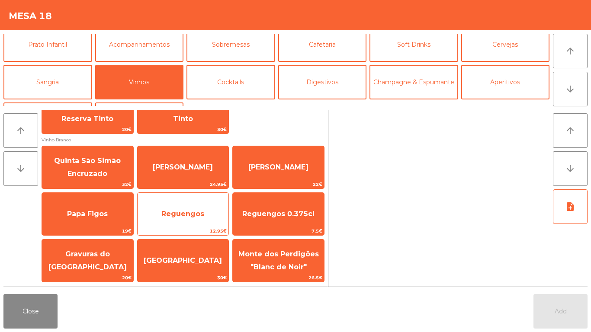
click at [186, 221] on span "Reguengos" at bounding box center [182, 213] width 91 height 23
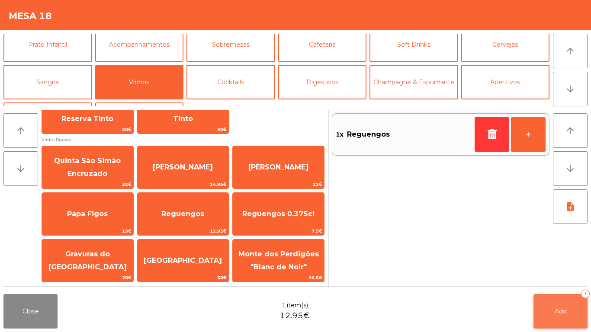
click at [562, 309] on span "Add" at bounding box center [560, 311] width 12 height 8
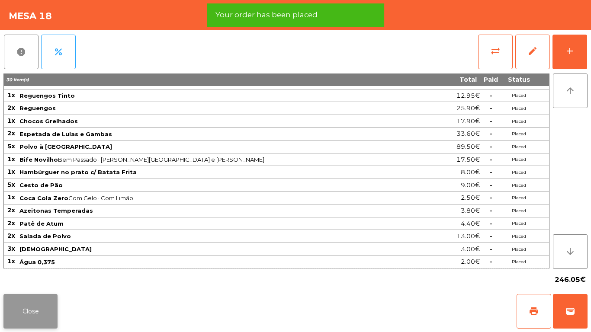
click at [8, 300] on button "Close" at bounding box center [30, 311] width 54 height 35
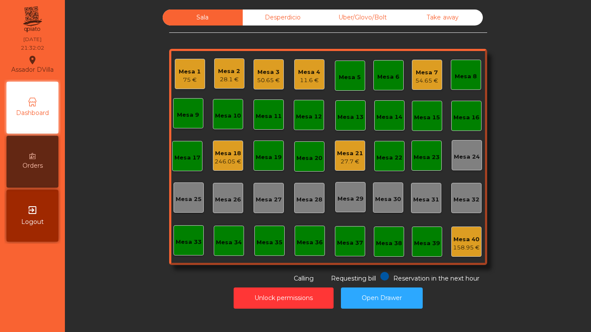
click at [214, 154] on div "Mesa 18" at bounding box center [227, 153] width 27 height 9
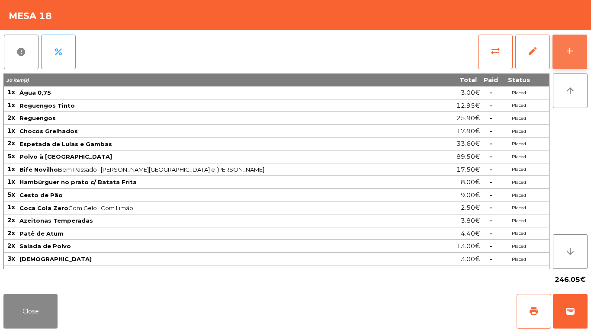
click at [585, 49] on button "add" at bounding box center [569, 52] width 35 height 35
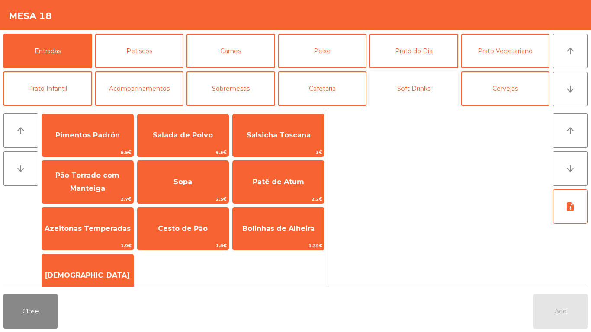
click at [402, 88] on button "Soft Drinks" at bounding box center [413, 88] width 89 height 35
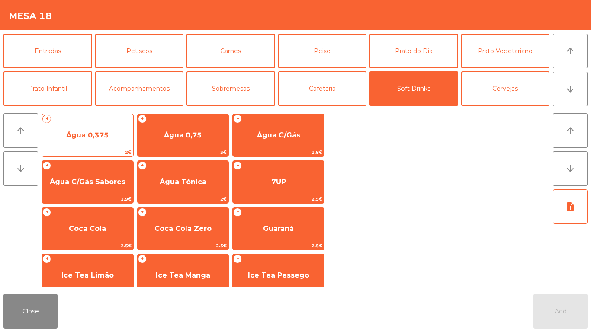
click at [87, 138] on span "Água 0,375" at bounding box center [87, 135] width 42 height 8
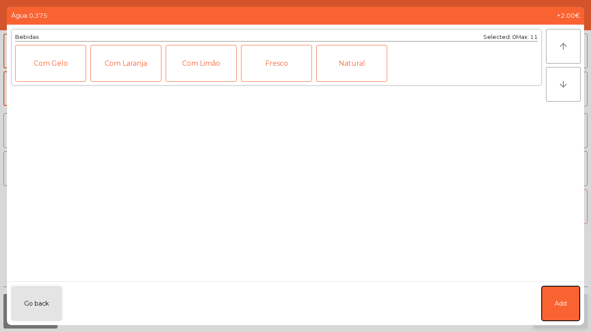
click at [569, 299] on button "Add" at bounding box center [560, 303] width 38 height 35
click at [570, 310] on button "Add" at bounding box center [560, 311] width 54 height 35
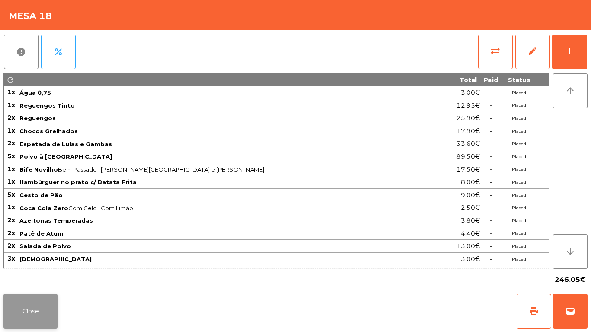
click at [30, 301] on button "Close" at bounding box center [30, 311] width 54 height 35
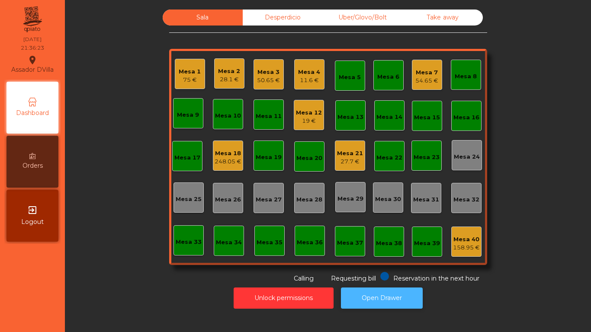
click at [393, 295] on button "Open Drawer" at bounding box center [382, 297] width 82 height 21
click at [337, 150] on div "Mesa 21" at bounding box center [350, 153] width 26 height 9
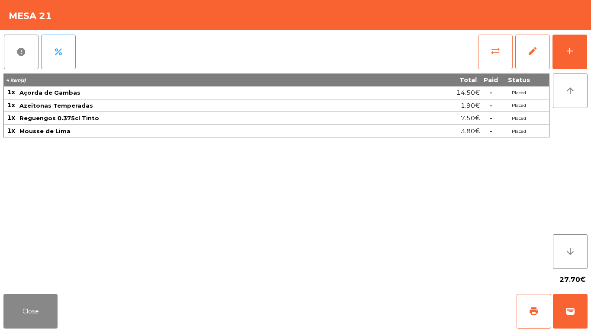
click at [491, 54] on span "sync_alt" at bounding box center [495, 51] width 10 height 10
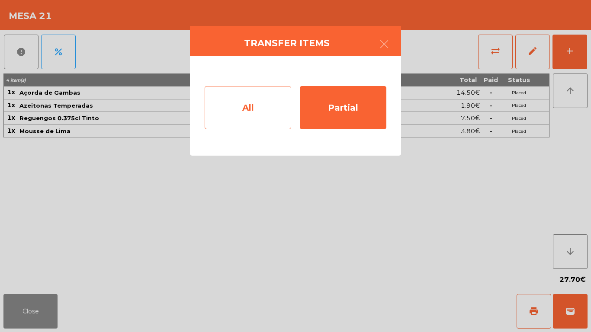
click at [237, 105] on div "All" at bounding box center [247, 107] width 86 height 43
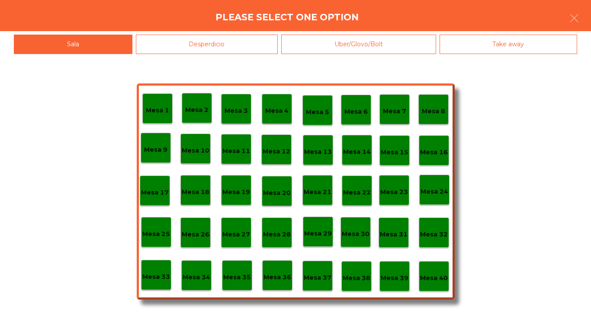
click at [385, 273] on p "Mesa 39" at bounding box center [394, 278] width 28 height 10
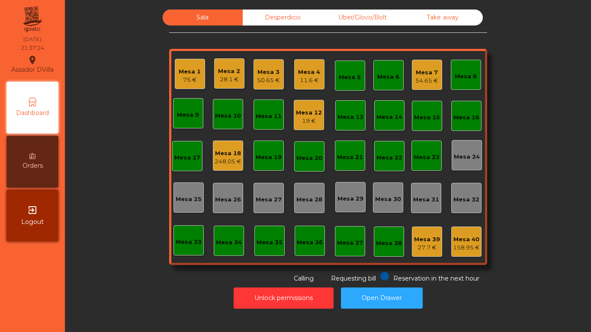
click at [313, 118] on div "19 €" at bounding box center [309, 121] width 26 height 9
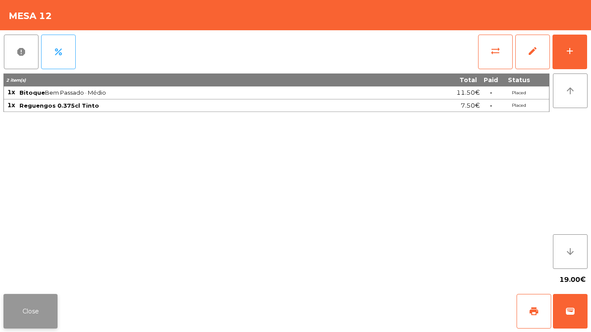
click at [13, 308] on button "Close" at bounding box center [30, 311] width 54 height 35
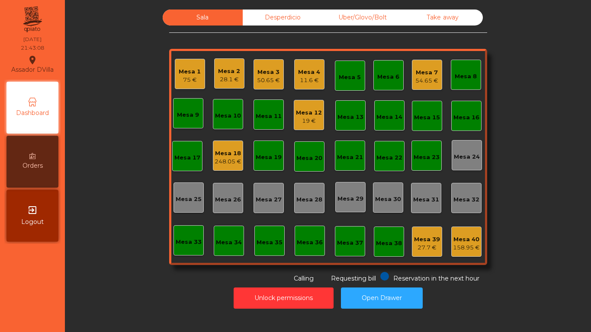
click at [220, 157] on div "248.05 €" at bounding box center [227, 161] width 27 height 9
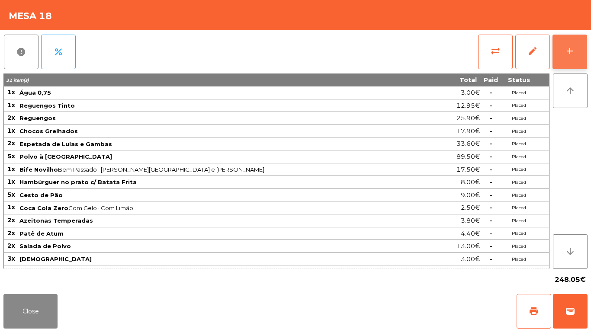
click at [580, 52] on button "add" at bounding box center [569, 52] width 35 height 35
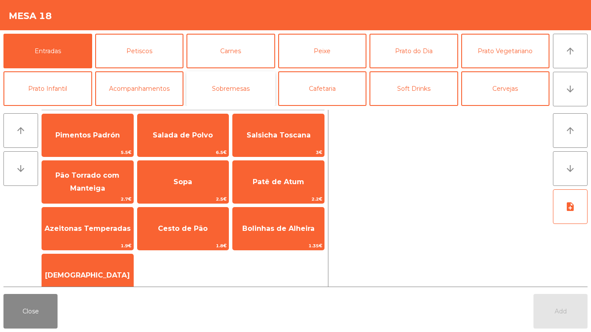
click at [240, 83] on button "Sobremesas" at bounding box center [230, 88] width 89 height 35
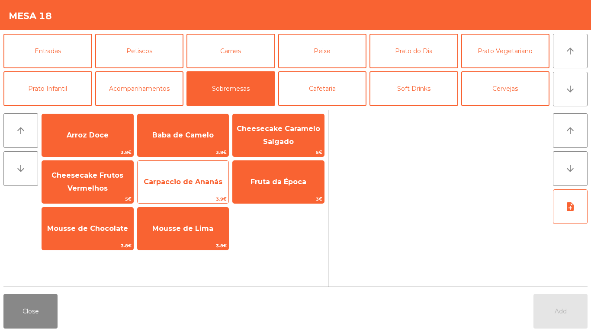
click at [185, 188] on span "Carpaccio de Ananás" at bounding box center [182, 181] width 91 height 23
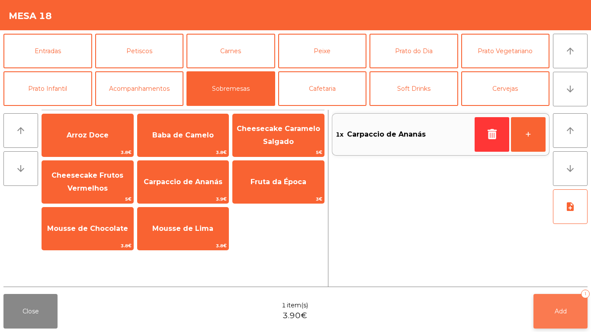
click at [572, 307] on button "Add 1" at bounding box center [560, 311] width 54 height 35
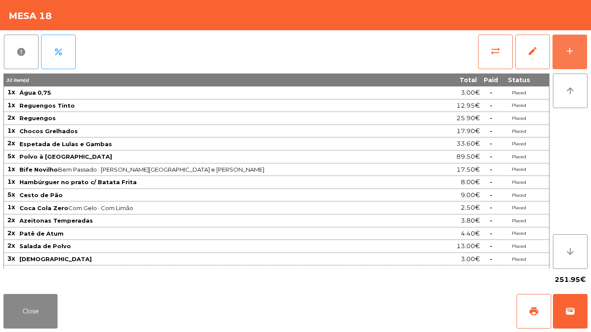
scroll to position [23, 0]
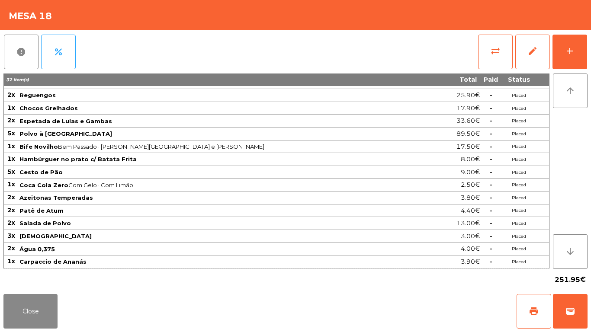
click at [335, 134] on span "Polvo à [GEOGRAPHIC_DATA]" at bounding box center [228, 133] width 418 height 7
click at [335, 135] on span "Polvo à [GEOGRAPHIC_DATA]" at bounding box center [228, 133] width 418 height 7
click at [22, 312] on button "Close" at bounding box center [30, 311] width 54 height 35
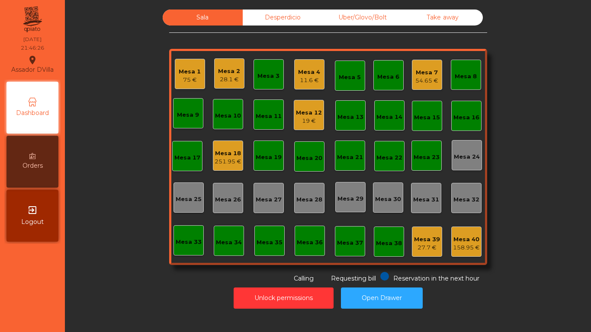
click at [179, 75] on div "Mesa 1" at bounding box center [190, 71] width 22 height 9
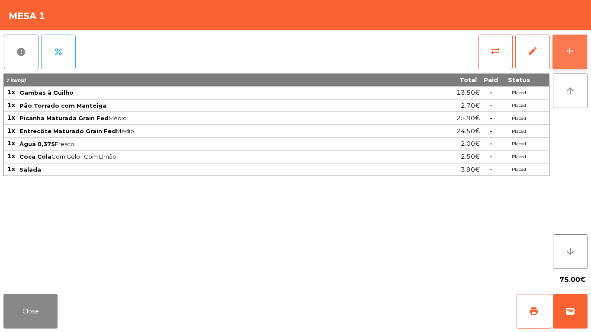
click at [585, 48] on button "add" at bounding box center [569, 52] width 35 height 35
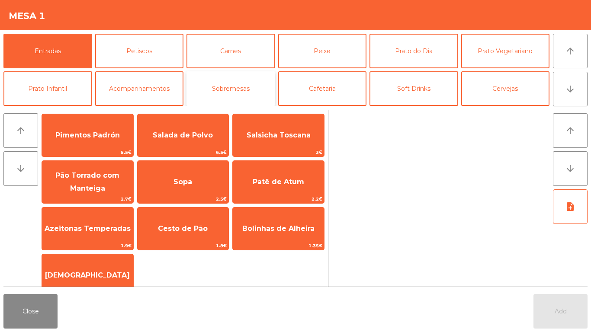
click at [237, 84] on button "Sobremesas" at bounding box center [230, 88] width 89 height 35
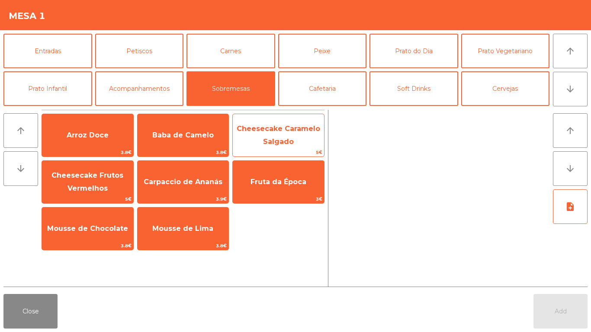
click at [276, 136] on span "Cheesecake Caramelo Salgado" at bounding box center [278, 135] width 91 height 37
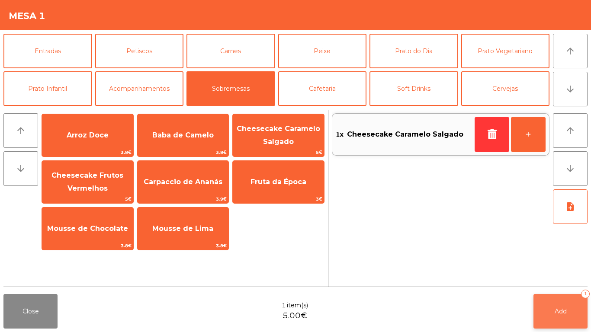
click at [572, 310] on button "Add 1" at bounding box center [560, 311] width 54 height 35
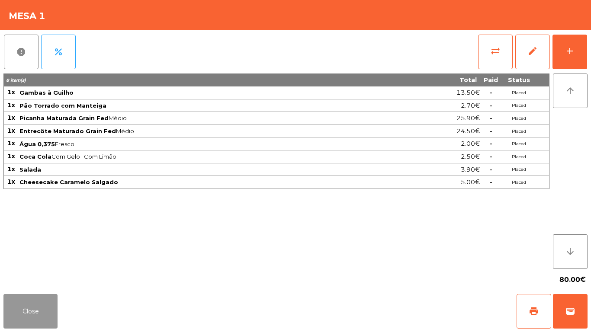
drag, startPoint x: 36, startPoint y: 306, endPoint x: 43, endPoint y: 286, distance: 20.6
click at [37, 305] on button "Close" at bounding box center [30, 311] width 54 height 35
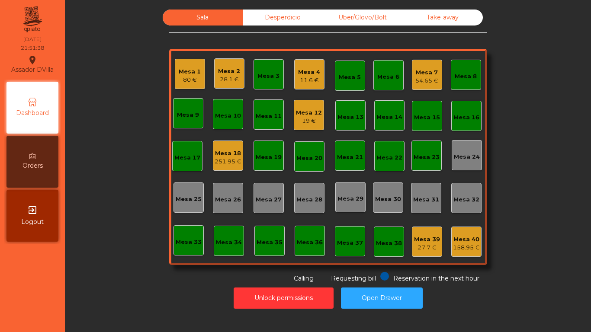
click at [230, 151] on div "Mesa 18" at bounding box center [227, 153] width 27 height 9
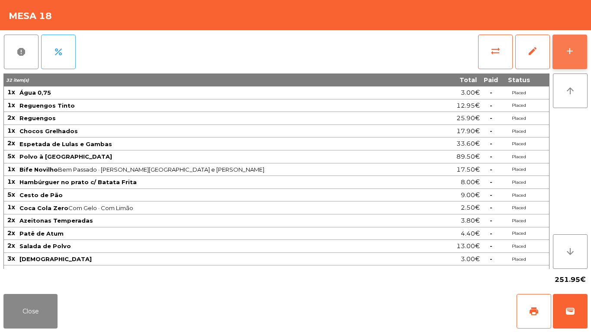
click at [568, 54] on div "add" at bounding box center [569, 51] width 10 height 10
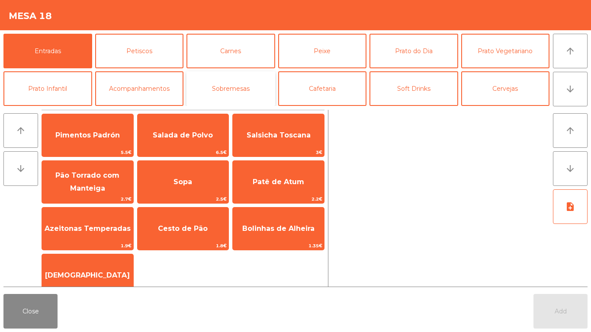
click at [208, 86] on button "Sobremesas" at bounding box center [230, 88] width 89 height 35
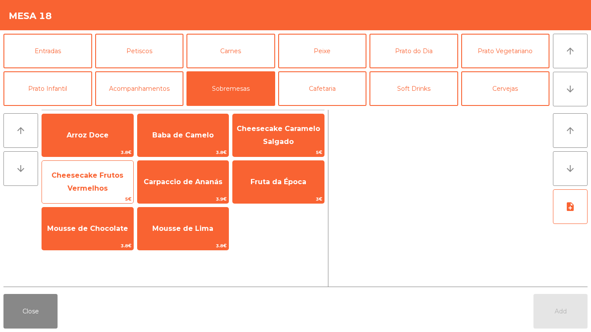
click at [113, 195] on span "5€" at bounding box center [87, 199] width 91 height 8
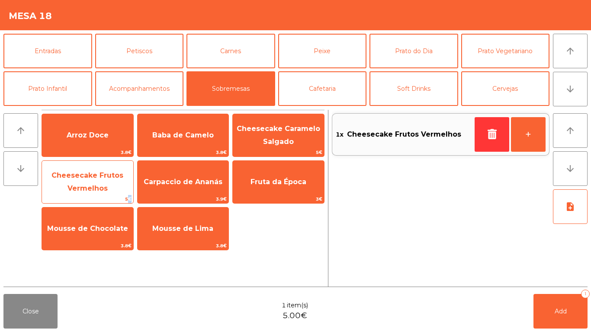
click at [113, 195] on span "5€" at bounding box center [87, 199] width 91 height 8
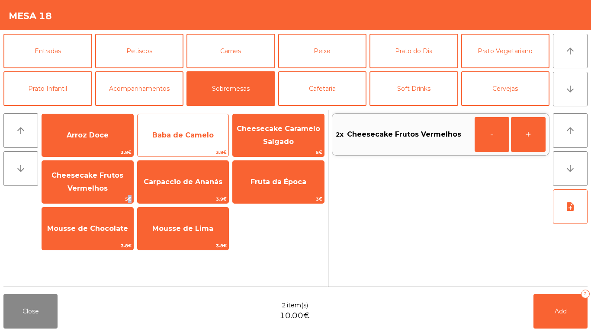
click at [163, 146] on span "Baba de Camelo" at bounding box center [182, 135] width 91 height 23
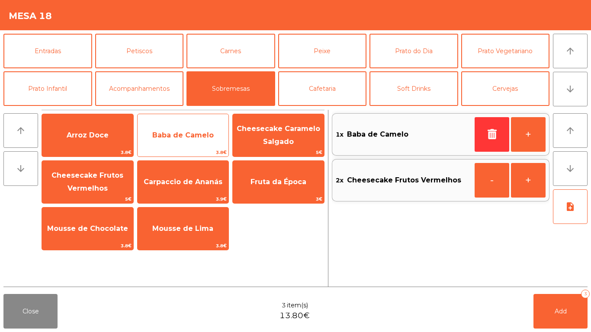
click at [182, 148] on div "Baba de Camelo 3.8€" at bounding box center [183, 135] width 92 height 43
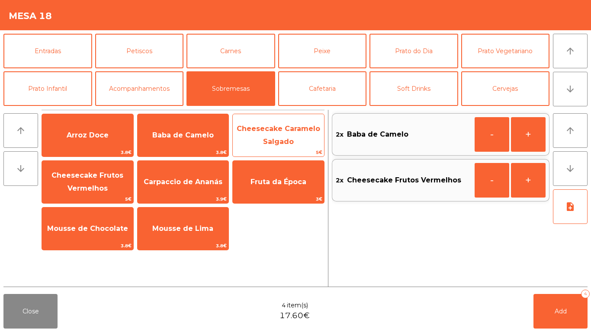
click at [257, 139] on span "Cheesecake Caramelo Salgado" at bounding box center [278, 135] width 91 height 37
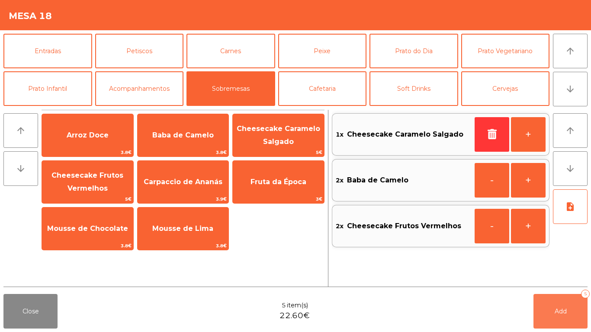
click at [554, 316] on button "Add 5" at bounding box center [560, 311] width 54 height 35
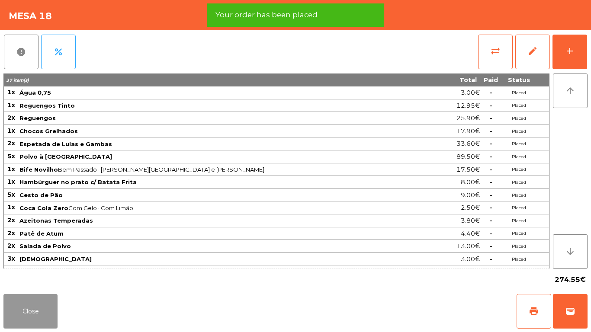
click at [34, 314] on button "Close" at bounding box center [30, 311] width 54 height 35
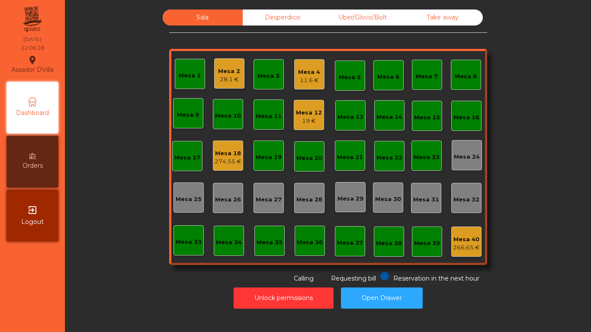
click at [218, 185] on div "Mesa 26" at bounding box center [228, 198] width 30 height 30
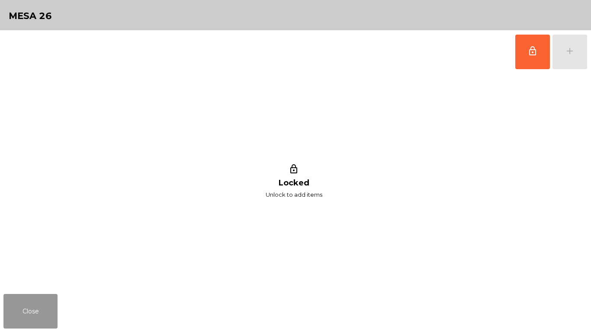
drag, startPoint x: 14, startPoint y: 318, endPoint x: 41, endPoint y: 313, distance: 27.7
click at [16, 318] on button "Close" at bounding box center [30, 311] width 54 height 35
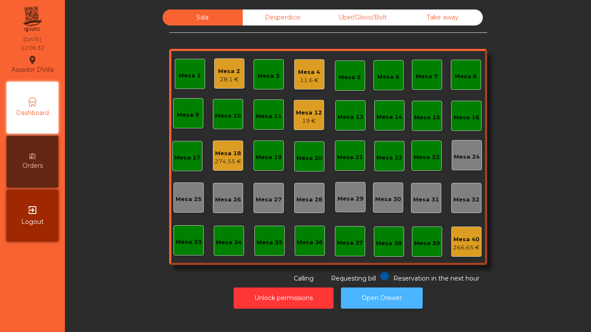
click at [365, 291] on button "Open Drawer" at bounding box center [382, 297] width 82 height 21
click at [303, 113] on div "Mesa 12" at bounding box center [309, 113] width 26 height 9
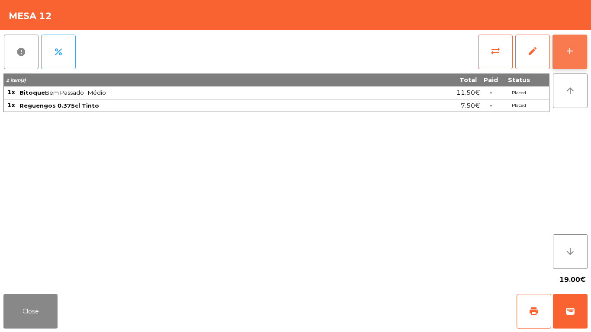
click at [583, 51] on button "add" at bounding box center [569, 52] width 35 height 35
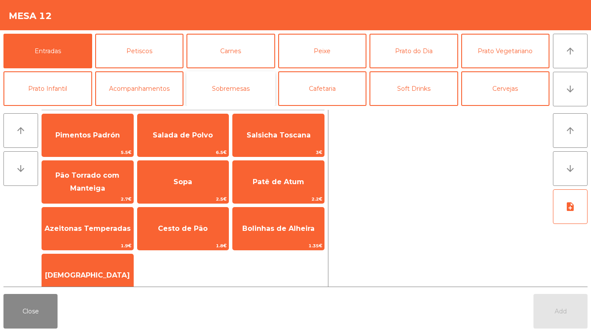
click at [224, 86] on button "Sobremesas" at bounding box center [230, 88] width 89 height 35
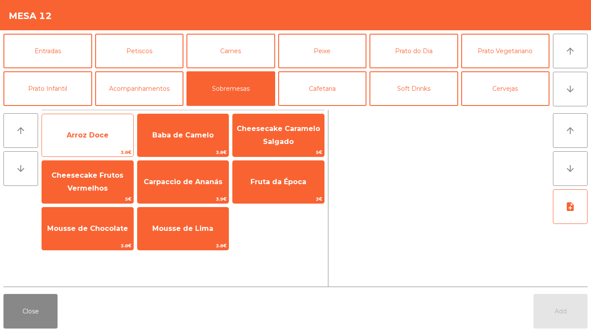
click at [85, 129] on span "Arroz Doce" at bounding box center [87, 135] width 91 height 23
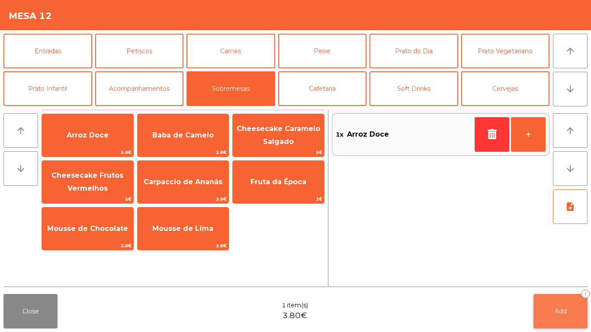
click at [553, 305] on button "Add 1" at bounding box center [560, 311] width 54 height 35
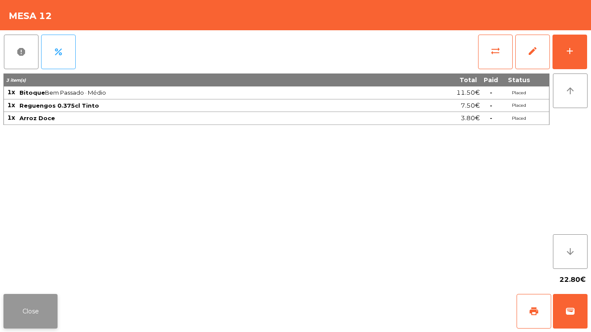
click at [28, 303] on button "Close" at bounding box center [30, 311] width 54 height 35
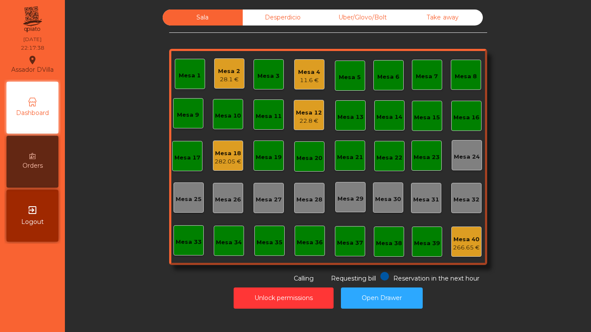
click at [224, 156] on div "Mesa 18" at bounding box center [227, 153] width 27 height 9
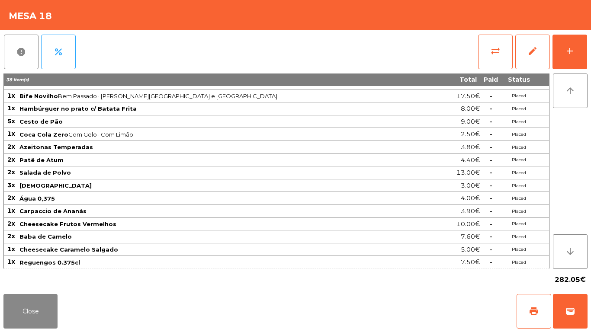
scroll to position [74, 0]
click at [30, 307] on button "Close" at bounding box center [30, 311] width 54 height 35
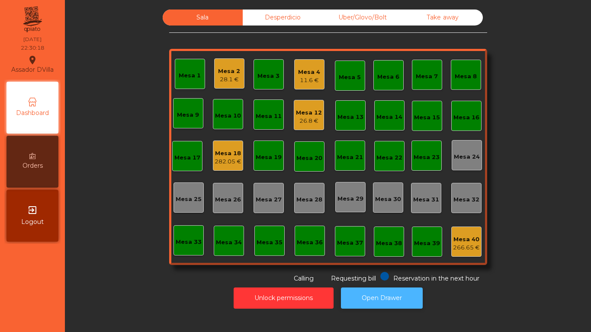
click at [412, 294] on button "Open Drawer" at bounding box center [382, 297] width 82 height 21
click at [381, 301] on button "Open Drawer" at bounding box center [382, 297] width 82 height 21
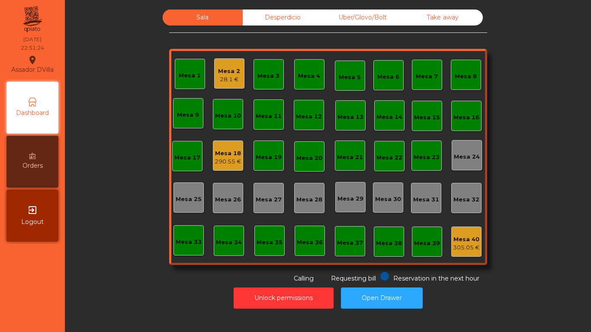
click at [224, 149] on div "Mesa 18" at bounding box center [227, 153] width 27 height 9
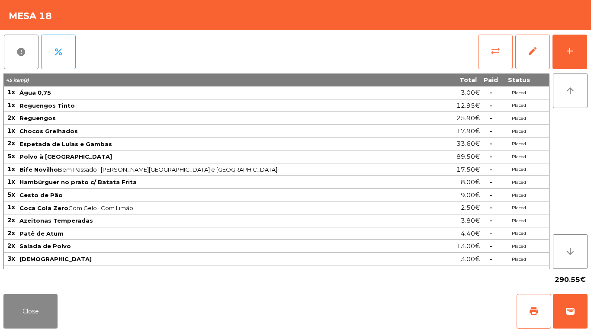
click at [494, 60] on button "sync_alt" at bounding box center [495, 52] width 35 height 35
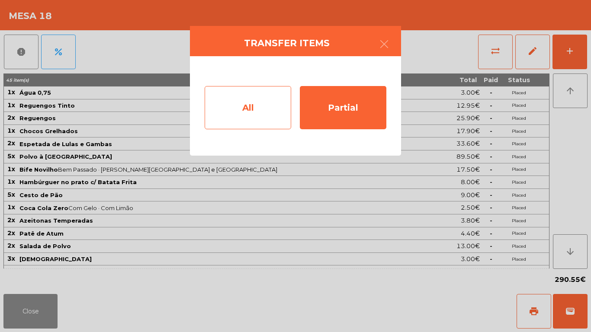
click at [269, 101] on div "All" at bounding box center [247, 107] width 86 height 43
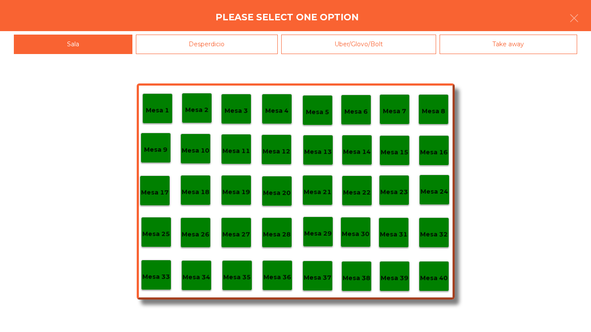
click at [401, 268] on div "Mesa 39" at bounding box center [394, 276] width 30 height 30
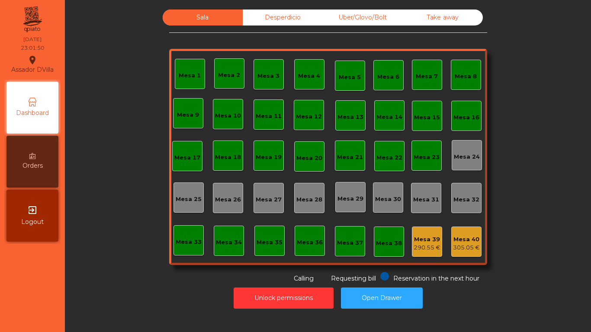
click at [175, 71] on div "Mesa 1" at bounding box center [190, 74] width 30 height 30
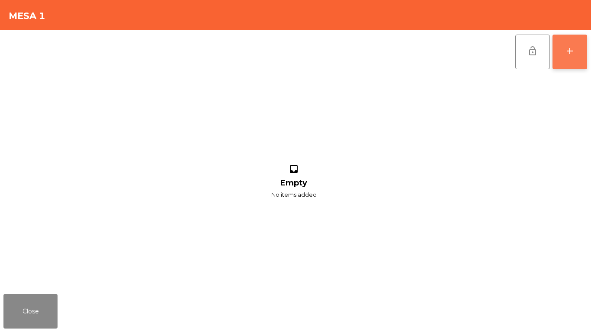
click at [576, 49] on button "add" at bounding box center [569, 52] width 35 height 35
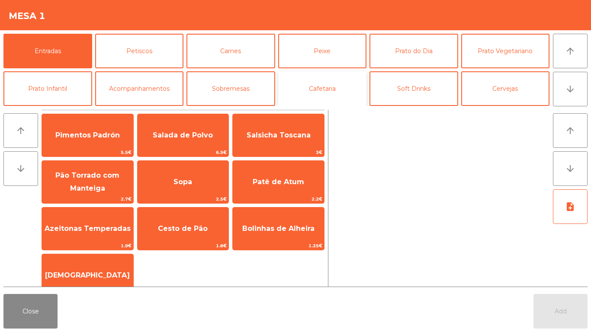
click at [328, 92] on button "Cafetaria" at bounding box center [322, 88] width 89 height 35
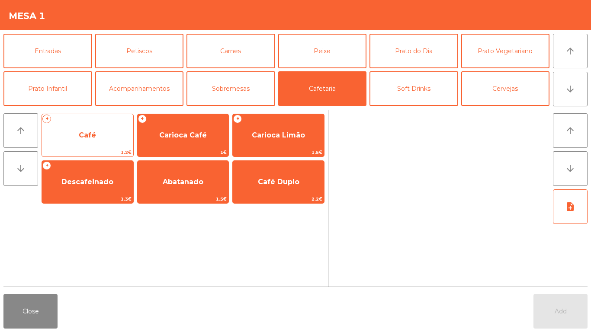
click at [76, 137] on span "Café" at bounding box center [87, 135] width 91 height 23
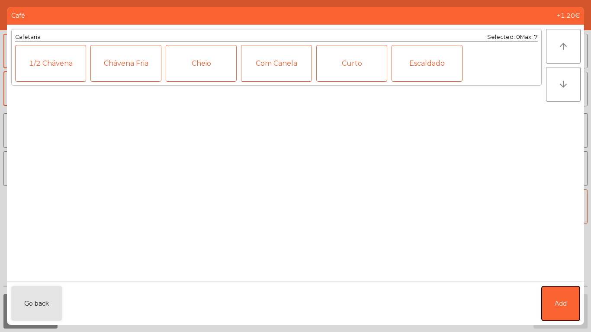
click at [556, 299] on span "Add" at bounding box center [560, 303] width 12 height 9
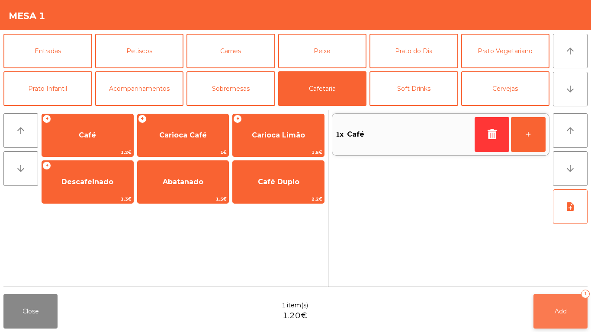
click at [553, 305] on button "Add 1" at bounding box center [560, 311] width 54 height 35
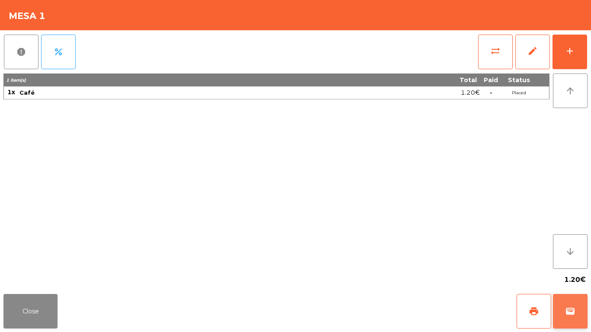
click at [570, 299] on button "wallet" at bounding box center [569, 311] width 35 height 35
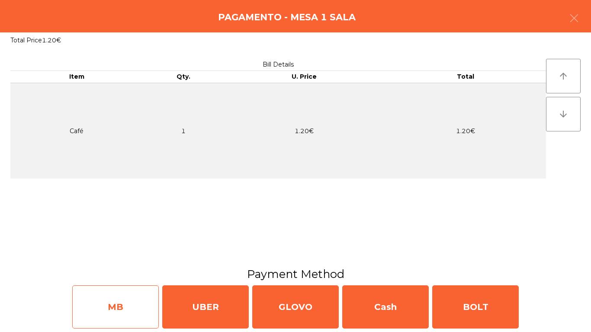
click at [89, 307] on div "MB" at bounding box center [115, 306] width 86 height 43
select select "**"
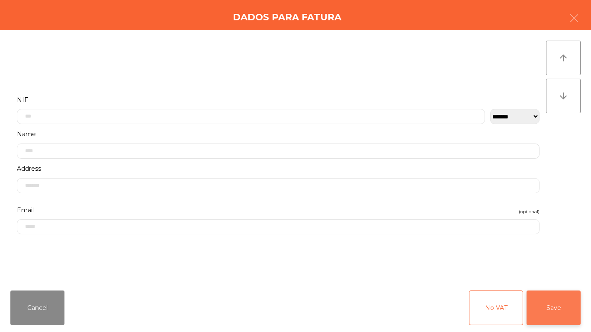
click at [550, 309] on button "Save" at bounding box center [553, 308] width 54 height 35
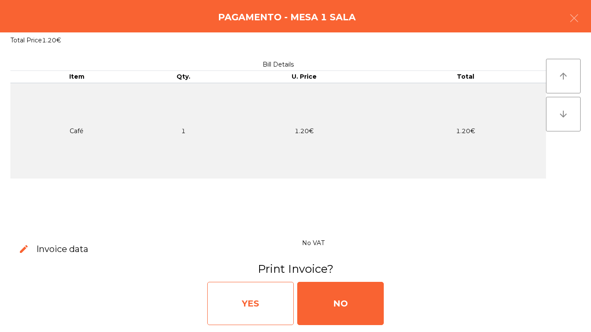
click at [225, 301] on div "YES" at bounding box center [250, 303] width 86 height 43
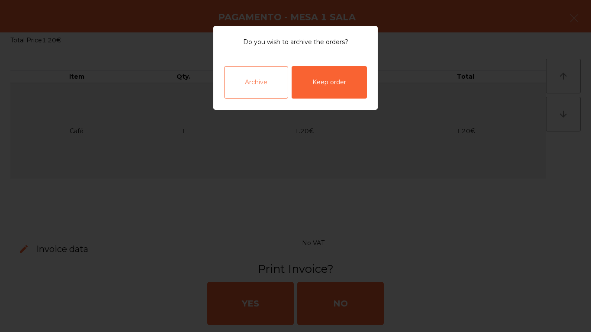
click at [250, 79] on div "Archive" at bounding box center [256, 82] width 64 height 32
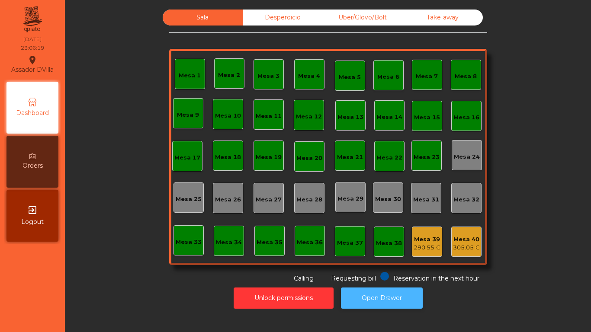
click at [386, 296] on button "Open Drawer" at bounding box center [382, 297] width 82 height 21
click at [583, 275] on div "Sala Desperdicio Uber/Glovo/Bolt Take away Mesa 1 Mesa 2 Mesa 3 Mesa 4 Mesa 5 M…" at bounding box center [328, 166] width 526 height 332
click at [357, 306] on button "Open Drawer" at bounding box center [382, 297] width 82 height 21
click at [374, 307] on button "Open Drawer" at bounding box center [382, 297] width 82 height 21
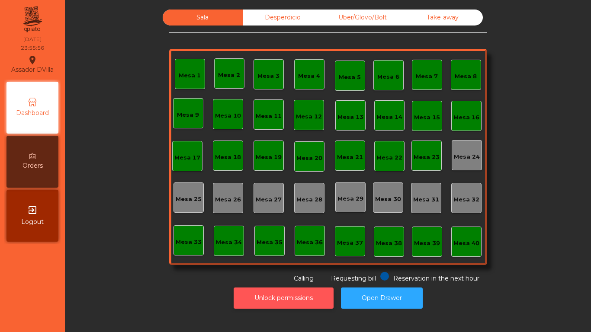
click at [251, 301] on button "Unlock permissions" at bounding box center [283, 297] width 100 height 21
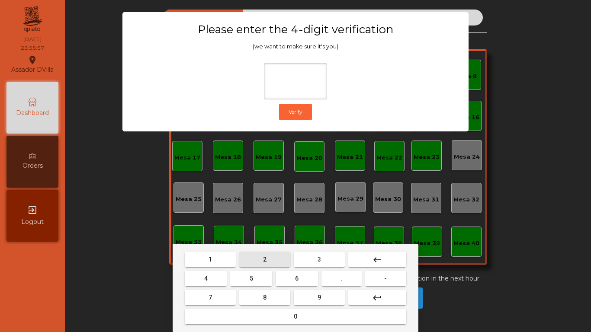
drag, startPoint x: 283, startPoint y: 259, endPoint x: 270, endPoint y: 260, distance: 13.5
click at [279, 259] on button "2" at bounding box center [264, 260] width 51 height 16
drag, startPoint x: 215, startPoint y: 278, endPoint x: 312, endPoint y: 281, distance: 97.3
click at [230, 278] on div "4 5 6 . -" at bounding box center [295, 278] width 225 height 19
click at [319, 281] on mat-keyboard-key "6" at bounding box center [296, 278] width 45 height 19
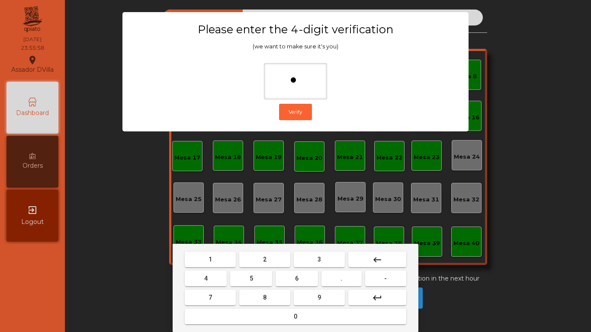
drag, startPoint x: 300, startPoint y: 278, endPoint x: 307, endPoint y: 285, distance: 9.5
click at [301, 279] on button "6" at bounding box center [296, 279] width 42 height 16
click at [316, 292] on button "9" at bounding box center [319, 298] width 51 height 16
click at [314, 292] on button "9" at bounding box center [319, 298] width 51 height 16
type input "****"
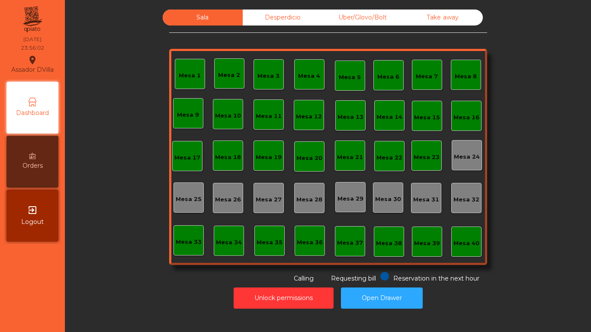
drag, startPoint x: 267, startPoint y: 274, endPoint x: 275, endPoint y: 286, distance: 15.0
click at [273, 283] on div "Sala Desperdicio Uber/Glovo/Bolt Take away Mesa 1 Mesa 2 Mesa 3 Mesa 4 Mesa 5 M…" at bounding box center [327, 161] width 515 height 303
click at [278, 291] on button "Unlock permissions" at bounding box center [283, 297] width 100 height 21
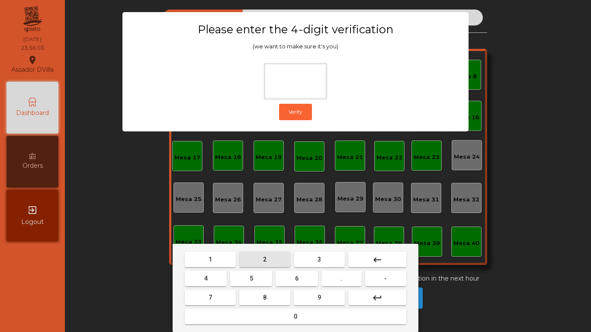
drag, startPoint x: 254, startPoint y: 260, endPoint x: 212, endPoint y: 271, distance: 43.3
click at [253, 260] on button "2" at bounding box center [264, 260] width 51 height 16
drag, startPoint x: 210, startPoint y: 278, endPoint x: 243, endPoint y: 278, distance: 32.9
click at [221, 278] on button "4" at bounding box center [206, 279] width 42 height 16
drag, startPoint x: 293, startPoint y: 281, endPoint x: 315, endPoint y: 298, distance: 28.0
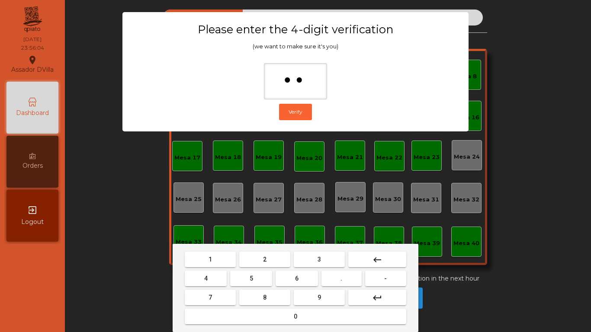
click at [309, 294] on nav "1 2 3 keyboard_backspace 4 5 6 . - 7 8 9 keyboard_return 0" at bounding box center [295, 288] width 225 height 76
click at [315, 298] on button "9" at bounding box center [319, 298] width 51 height 16
click at [384, 258] on button "keyboard_backspace" at bounding box center [377, 260] width 58 height 16
type input "*"
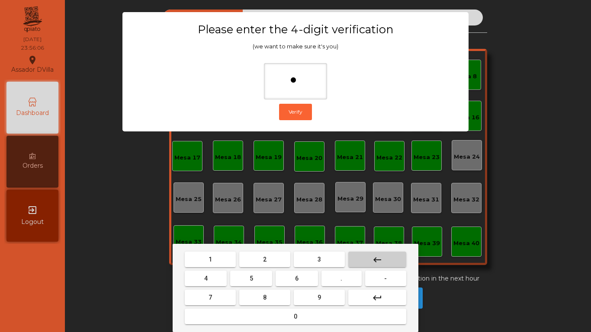
click at [384, 258] on button "keyboard_backspace" at bounding box center [377, 260] width 58 height 16
click at [265, 256] on span "2" at bounding box center [264, 259] width 3 height 7
drag, startPoint x: 218, startPoint y: 274, endPoint x: 265, endPoint y: 280, distance: 47.1
click at [219, 274] on button "4" at bounding box center [206, 279] width 42 height 16
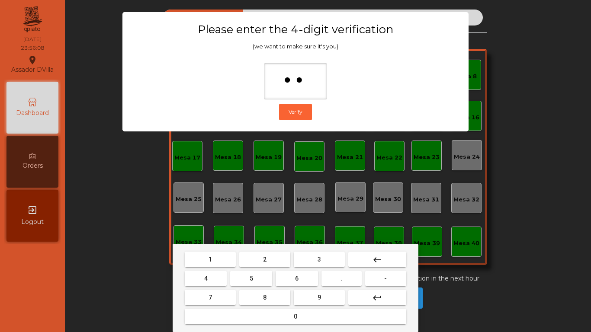
drag, startPoint x: 288, startPoint y: 277, endPoint x: 320, endPoint y: 293, distance: 35.8
click at [288, 277] on button "6" at bounding box center [296, 279] width 42 height 16
click at [320, 294] on span "9" at bounding box center [318, 297] width 3 height 7
type input "****"
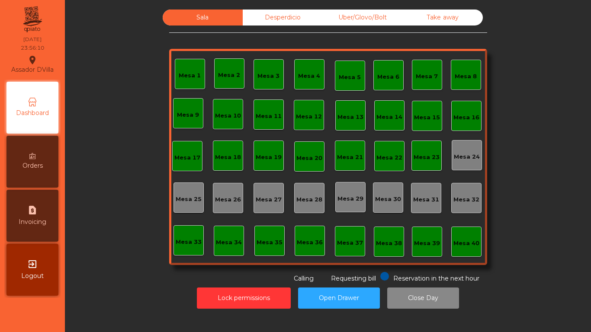
click at [17, 205] on div "request_page Invoicing" at bounding box center [32, 216] width 52 height 52
select select "*"
select select "****"
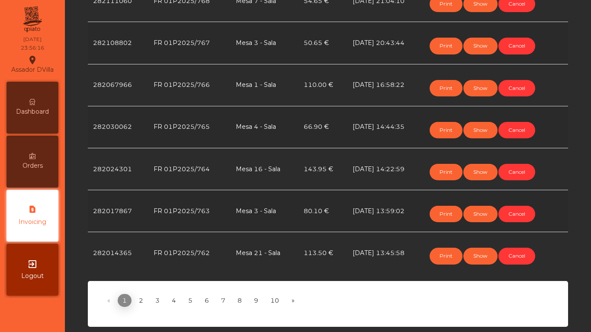
scroll to position [401, 0]
click at [136, 298] on link "2" at bounding box center [141, 300] width 14 height 13
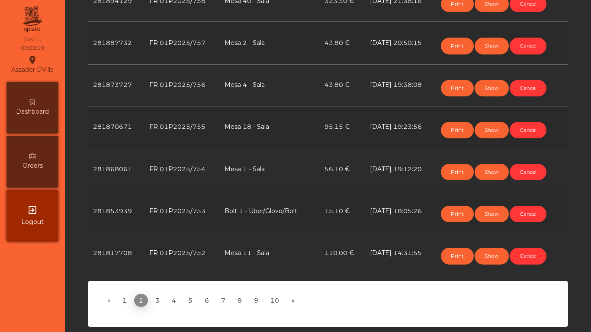
click at [26, 100] on div "Dashboard" at bounding box center [32, 108] width 52 height 52
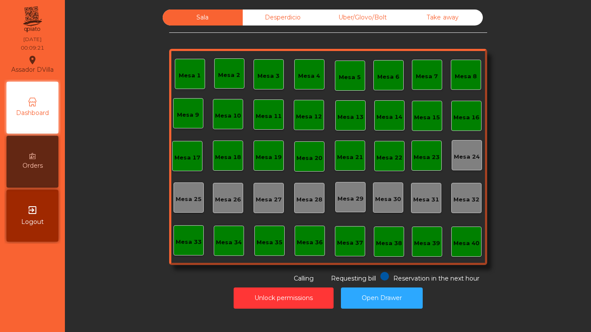
click at [286, 309] on div "Unlock permissions Open Drawer" at bounding box center [328, 298] width 502 height 30
click at [275, 295] on button "Unlock permissions" at bounding box center [283, 297] width 100 height 21
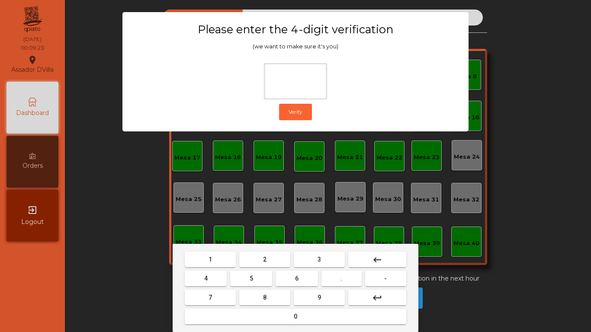
click at [262, 254] on button "2" at bounding box center [264, 260] width 51 height 16
click at [219, 277] on button "4" at bounding box center [206, 279] width 42 height 16
click at [292, 279] on button "6" at bounding box center [296, 279] width 42 height 16
click at [305, 291] on button "9" at bounding box center [319, 298] width 51 height 16
type input "****"
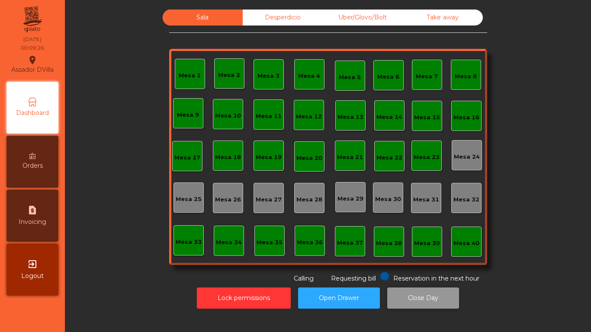
click at [401, 290] on button "Close Day" at bounding box center [423, 297] width 72 height 21
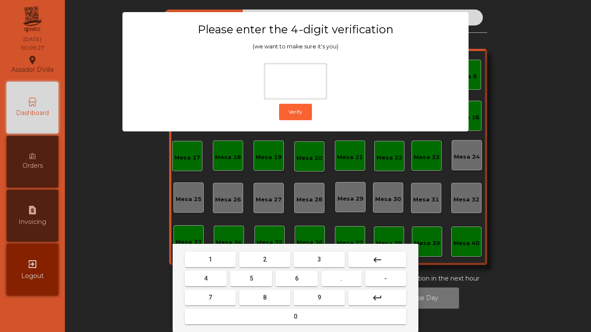
click at [261, 262] on button "2" at bounding box center [264, 260] width 51 height 16
drag, startPoint x: 196, startPoint y: 285, endPoint x: 238, endPoint y: 281, distance: 42.1
click at [198, 285] on button "4" at bounding box center [206, 279] width 42 height 16
click at [296, 280] on span "6" at bounding box center [296, 278] width 3 height 7
click at [314, 298] on button "9" at bounding box center [319, 298] width 51 height 16
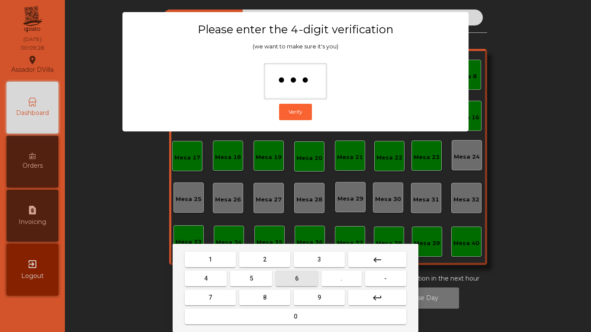
type input "****"
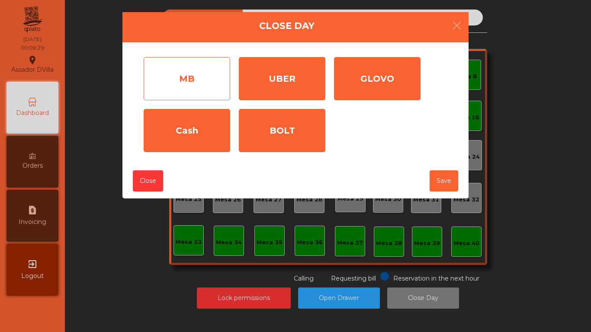
click at [200, 91] on div "MB" at bounding box center [187, 78] width 86 height 43
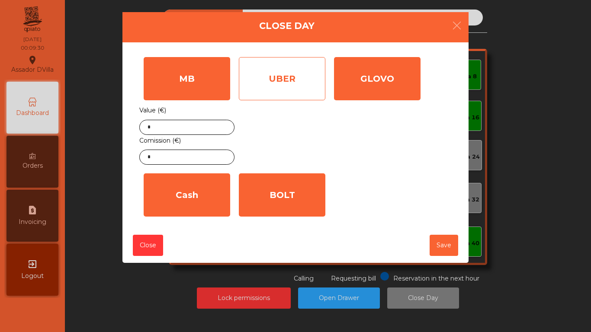
click at [287, 84] on div "UBER" at bounding box center [282, 78] width 86 height 43
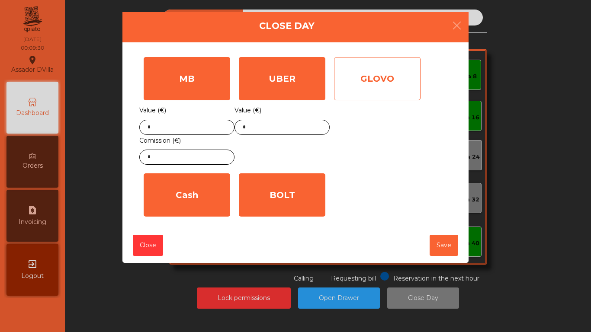
click at [343, 83] on div "GLOVO" at bounding box center [377, 78] width 86 height 43
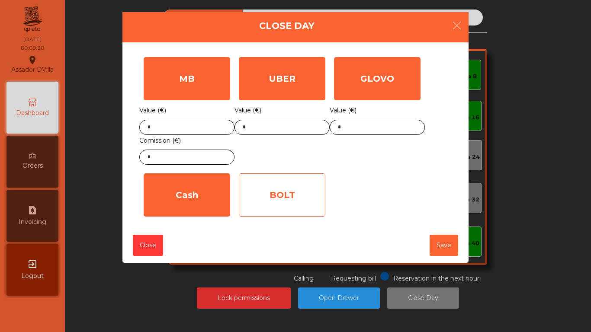
click at [262, 195] on div "BOLT" at bounding box center [282, 194] width 86 height 43
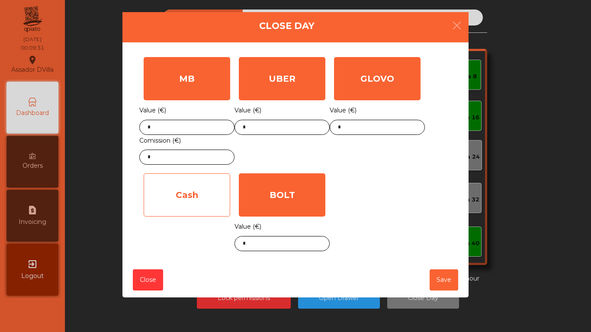
click at [194, 188] on div "Cash" at bounding box center [187, 194] width 86 height 43
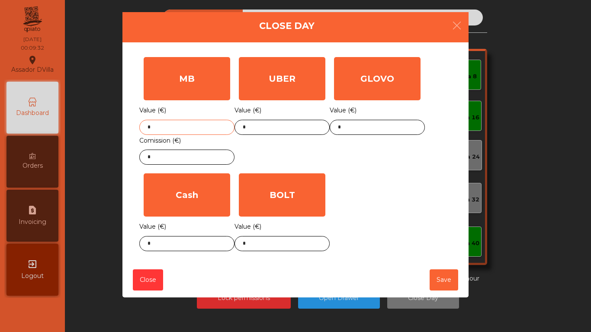
click at [176, 128] on input "*" at bounding box center [186, 127] width 95 height 15
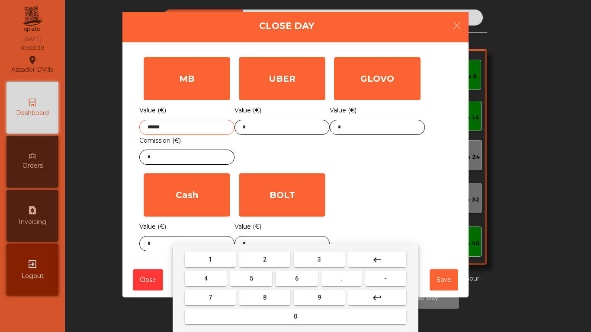
type input "******"
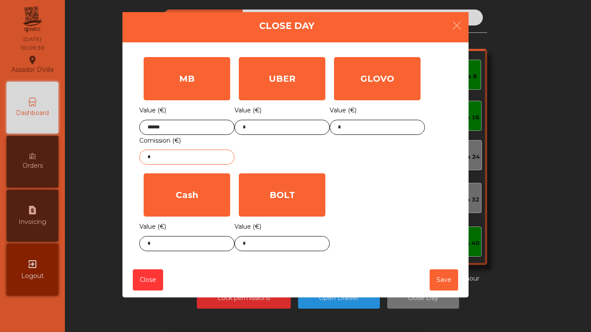
click at [180, 161] on input "*" at bounding box center [186, 157] width 95 height 15
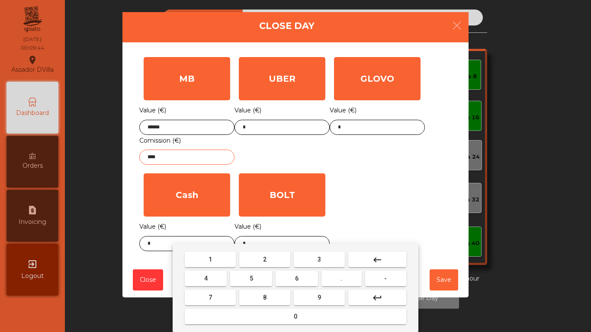
type input "****"
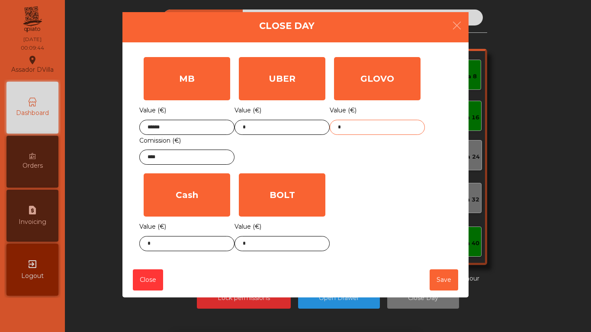
click at [386, 125] on input "*" at bounding box center [376, 127] width 95 height 15
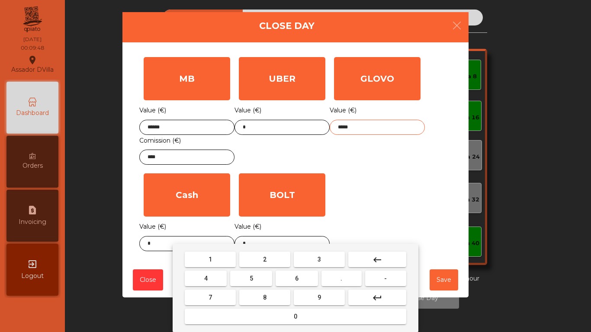
type input "*****"
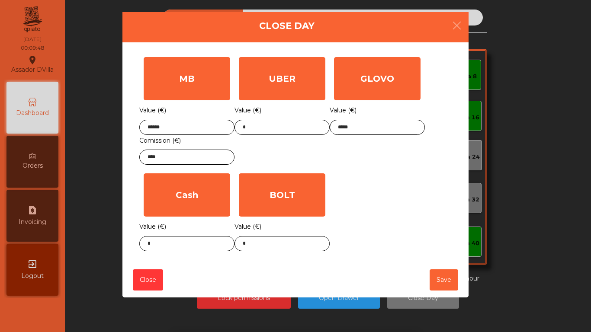
click at [355, 157] on div "GLOVO Value (€) *****" at bounding box center [376, 111] width 95 height 116
click at [161, 244] on body "Assador DVilla location_on 09/09/2025 00:09:48 Dashboard Orders request_page In…" at bounding box center [295, 166] width 591 height 332
click at [161, 244] on div "1 2 3 keyboard_backspace 4 5 6 . - 7 8 9 keyboard_return 0" at bounding box center [295, 288] width 591 height 88
click at [161, 244] on body "Assador DVilla location_on 09/09/2025 00:09:49 Dashboard Orders request_page In…" at bounding box center [295, 166] width 591 height 332
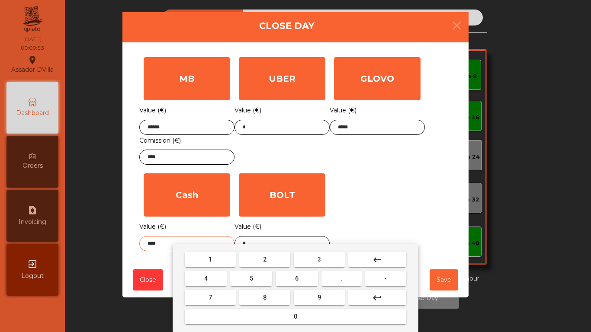
type input "****"
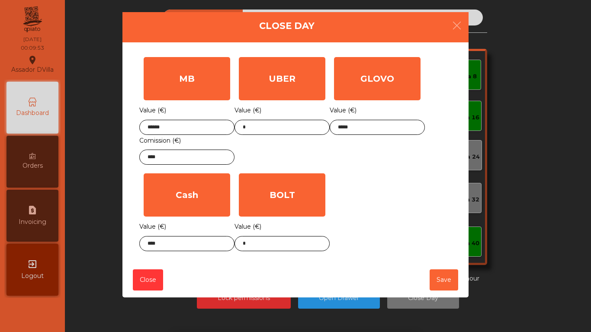
click at [377, 172] on div "MB Value (€) ****** Comission (€) **** UBER Value (€) * GLOVO Value (€) ***** C…" at bounding box center [295, 154] width 312 height 203
click at [443, 277] on button "Save" at bounding box center [443, 279] width 29 height 21
